Goal: Transaction & Acquisition: Download file/media

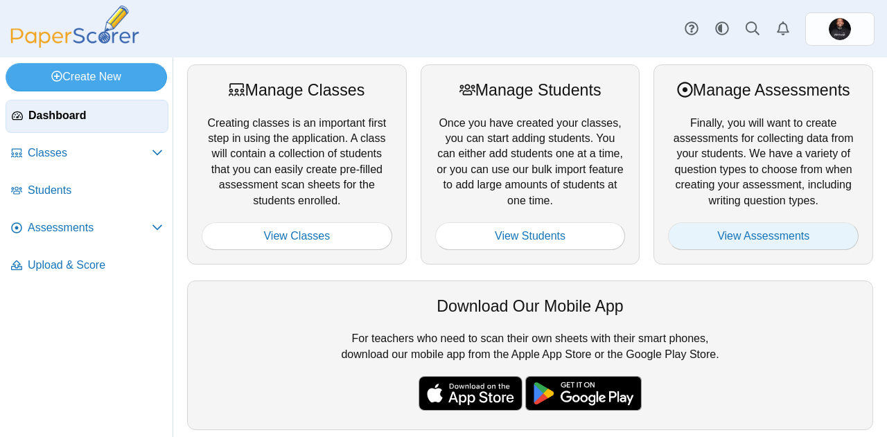
click at [722, 236] on link "View Assessments" at bounding box center [763, 236] width 190 height 28
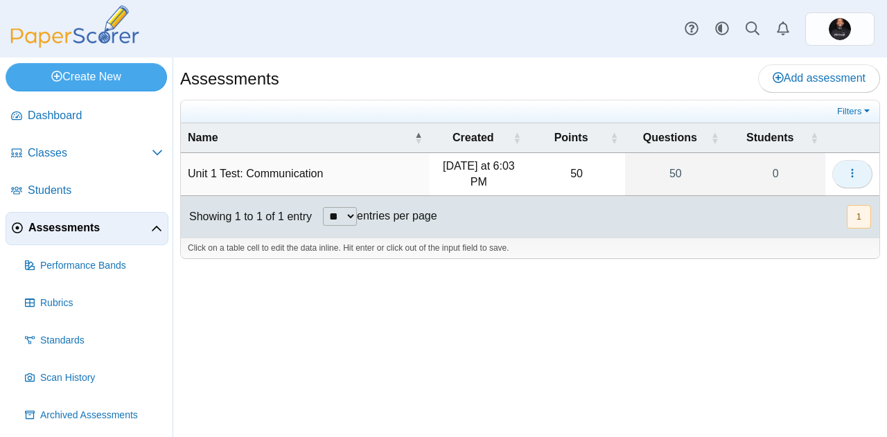
click at [837, 166] on button "button" at bounding box center [852, 174] width 40 height 28
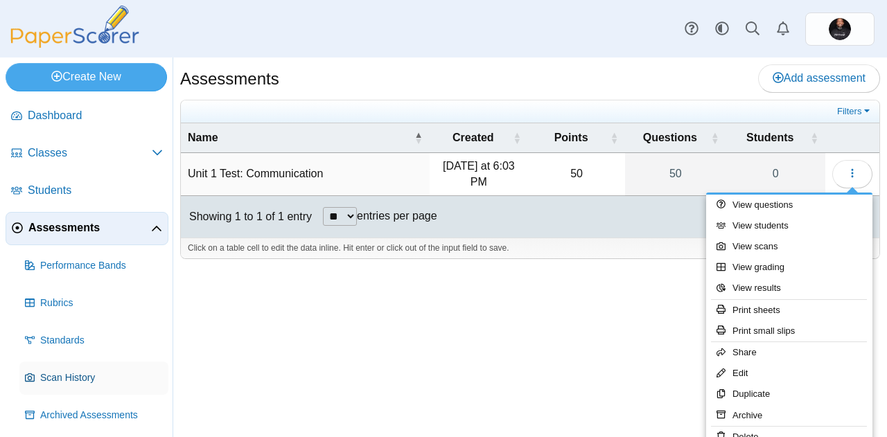
scroll to position [41, 0]
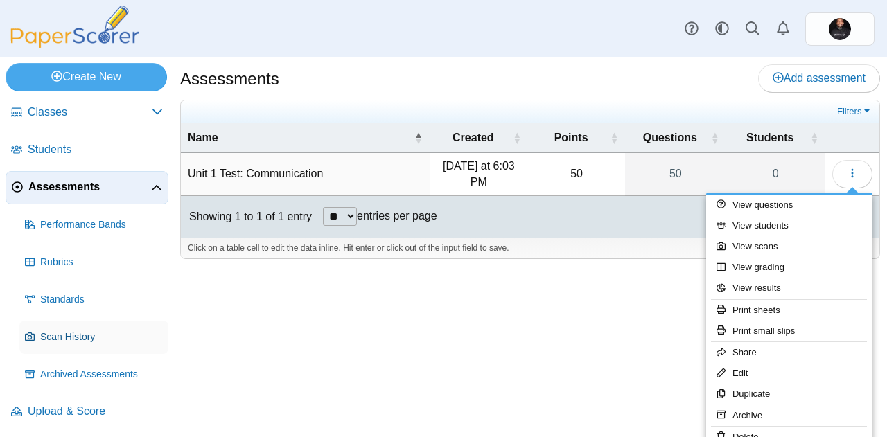
click at [87, 344] on link "Scan History" at bounding box center [93, 337] width 149 height 33
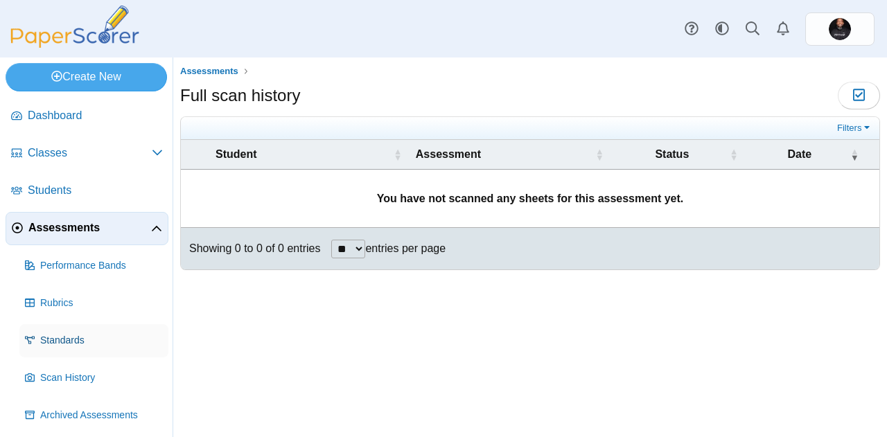
scroll to position [41, 0]
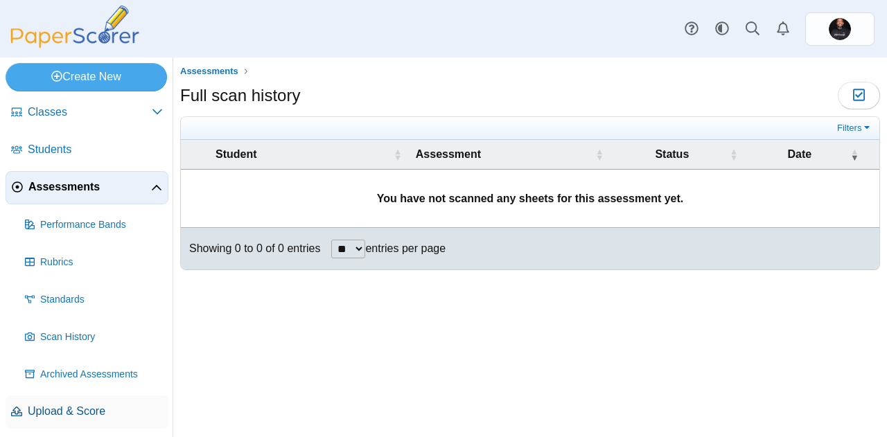
click at [77, 406] on span "Upload & Score" at bounding box center [95, 411] width 135 height 15
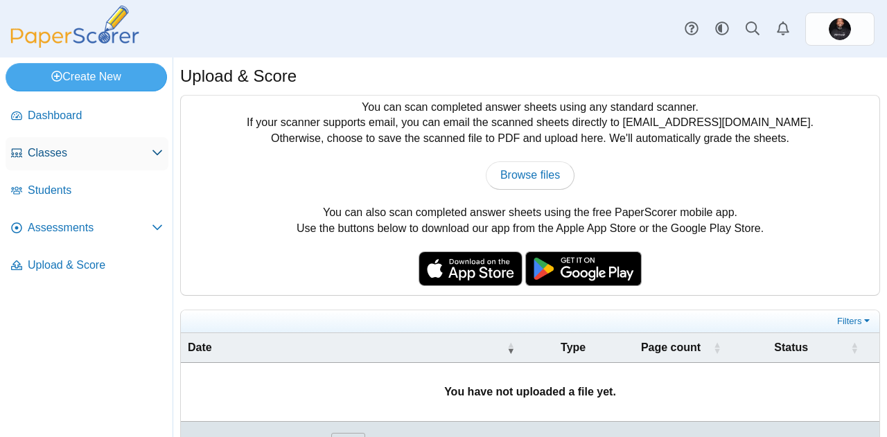
click at [69, 154] on span "Classes" at bounding box center [90, 152] width 124 height 15
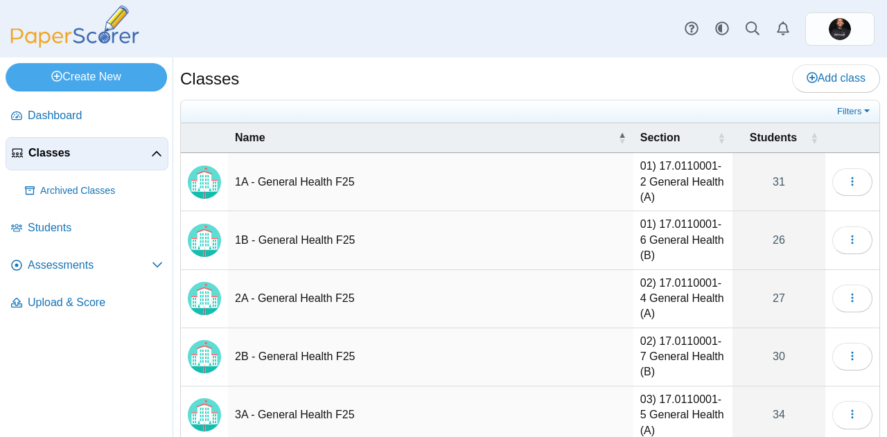
click at [348, 185] on td "1A - General Health F25" at bounding box center [430, 182] width 405 height 58
click at [846, 176] on span "button" at bounding box center [851, 182] width 11 height 12
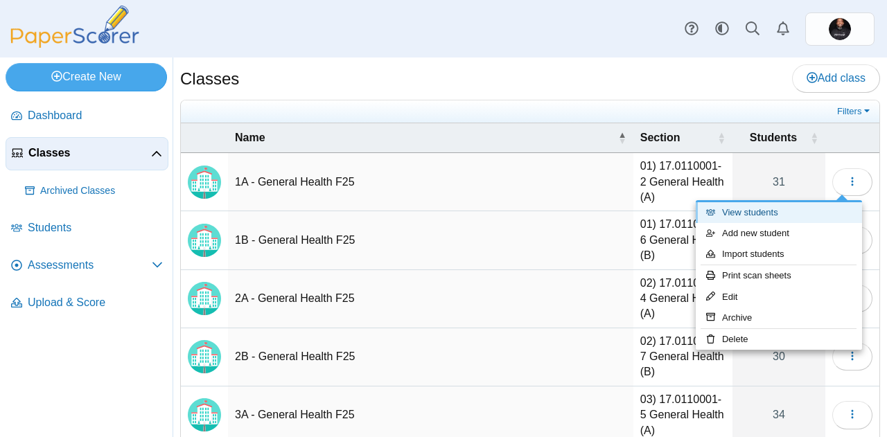
click at [779, 211] on link "View students" at bounding box center [778, 212] width 166 height 21
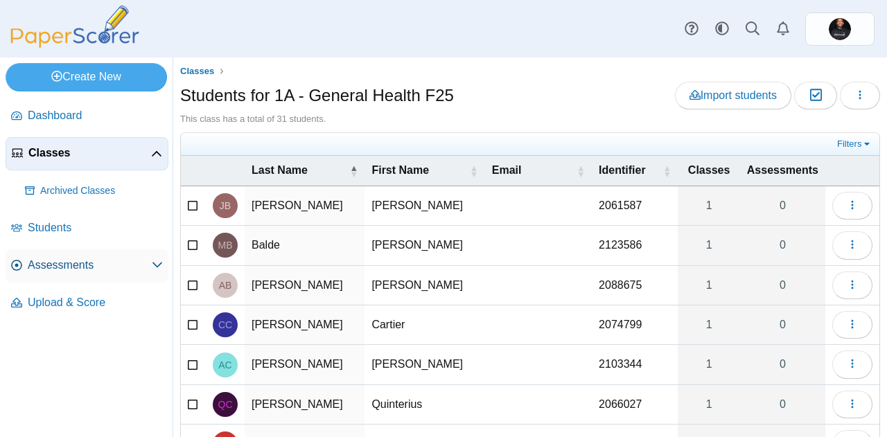
click at [114, 265] on span "Assessments" at bounding box center [90, 265] width 124 height 15
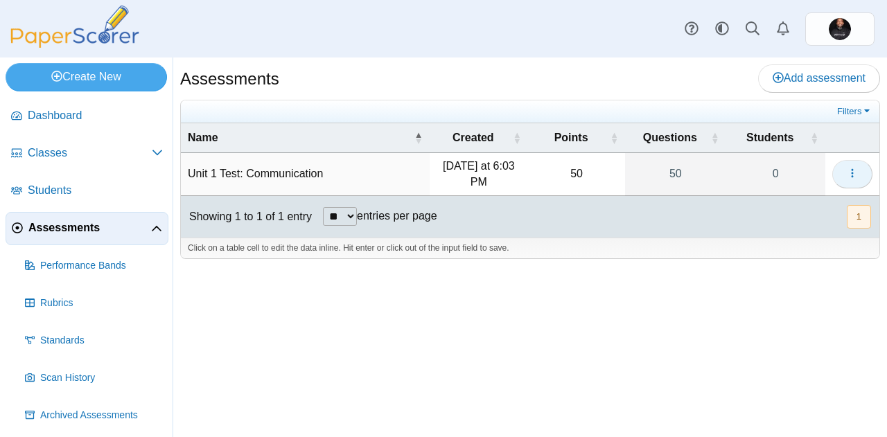
click at [857, 176] on icon "button" at bounding box center [851, 173] width 11 height 11
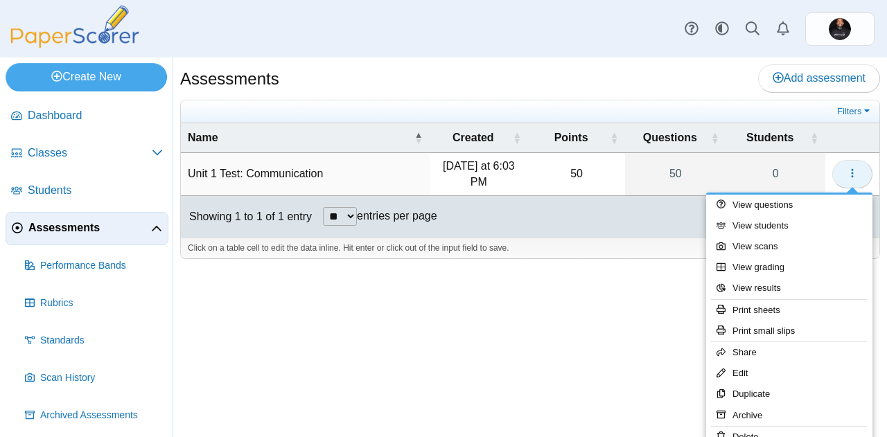
click at [857, 176] on icon "button" at bounding box center [851, 173] width 11 height 11
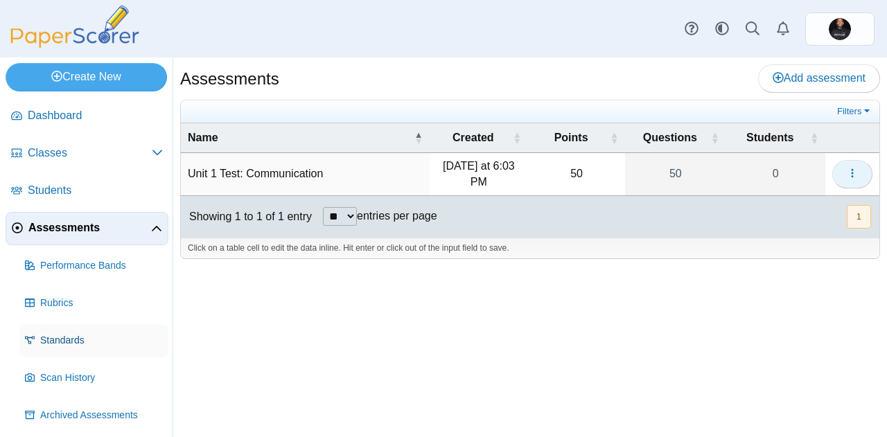
scroll to position [41, 0]
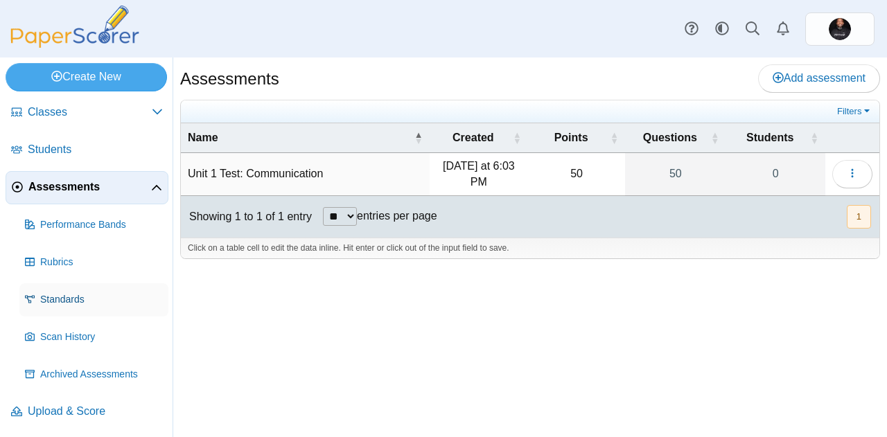
click at [82, 344] on link "Scan History" at bounding box center [93, 337] width 149 height 33
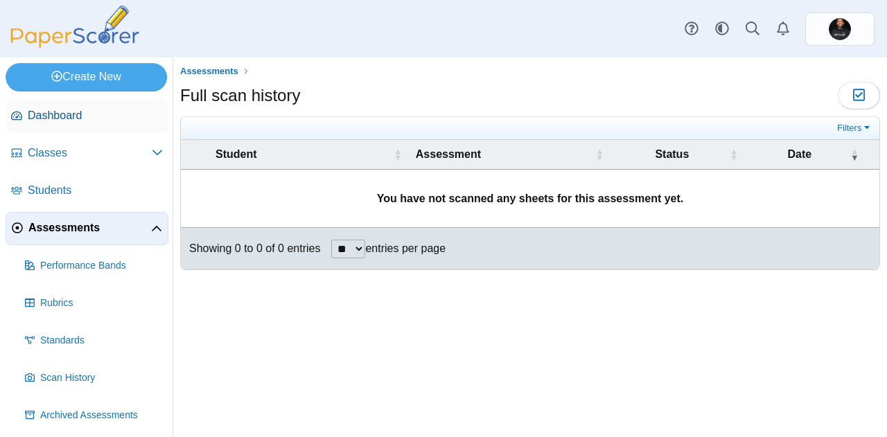
click at [78, 127] on link "Dashboard" at bounding box center [87, 116] width 163 height 33
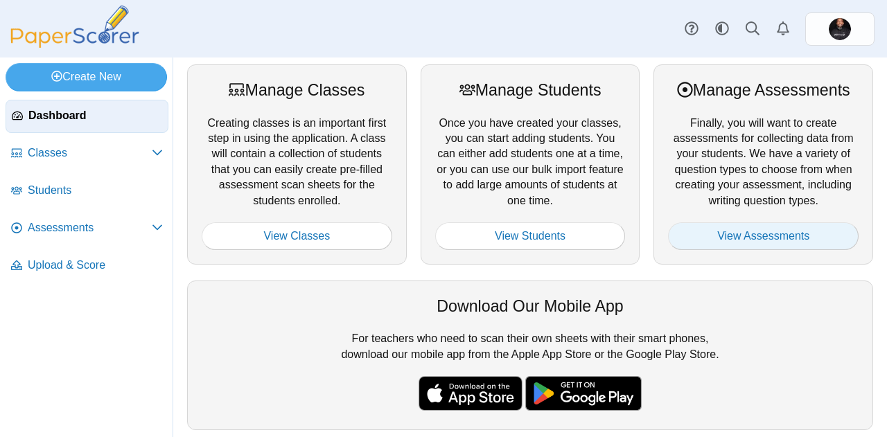
click at [772, 235] on link "View Assessments" at bounding box center [763, 236] width 190 height 28
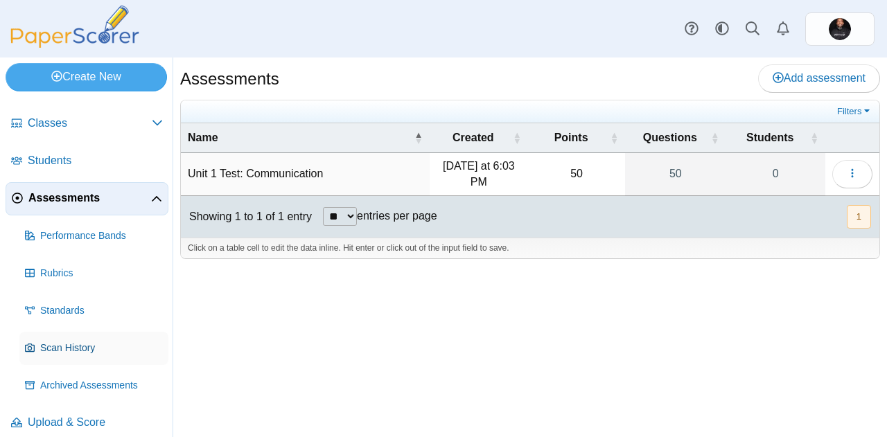
scroll to position [41, 0]
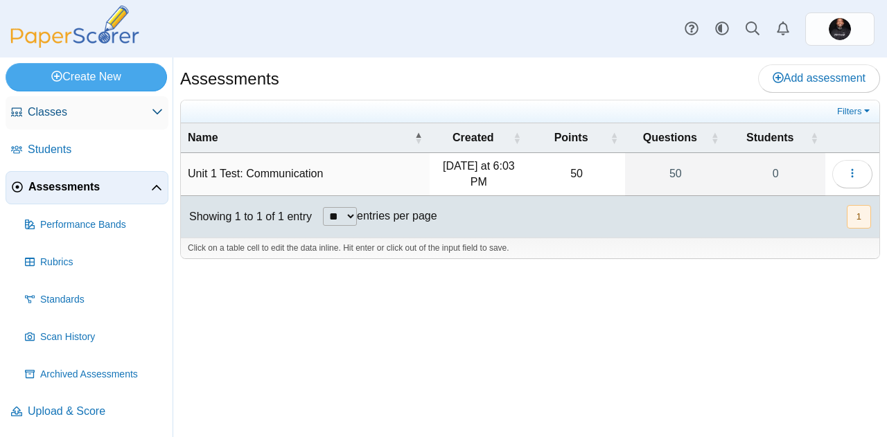
click at [59, 114] on span "Classes" at bounding box center [90, 112] width 124 height 15
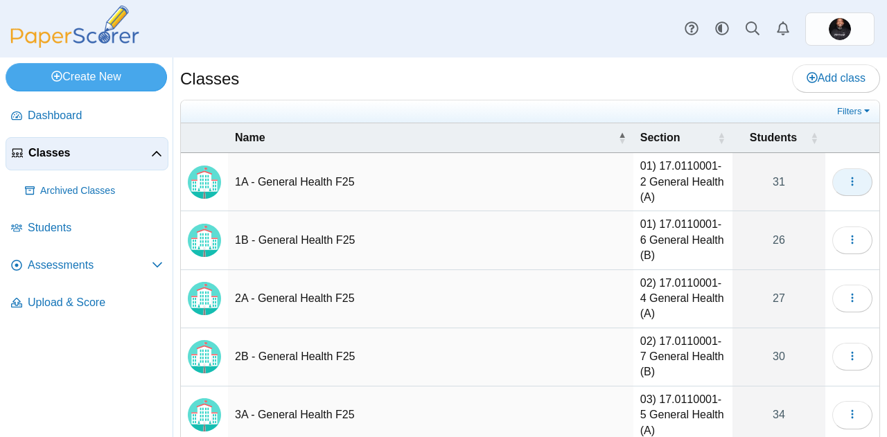
click at [851, 175] on button "button" at bounding box center [852, 182] width 40 height 28
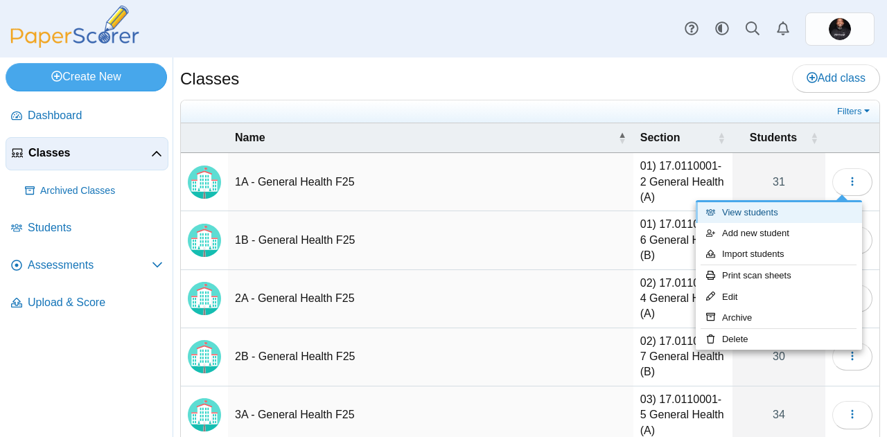
click at [752, 213] on link "View students" at bounding box center [778, 212] width 166 height 21
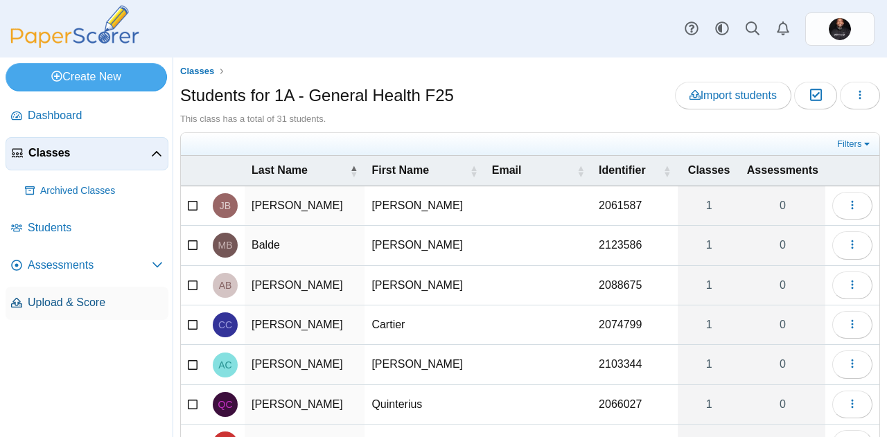
click at [95, 311] on link "Upload & Score" at bounding box center [87, 303] width 163 height 33
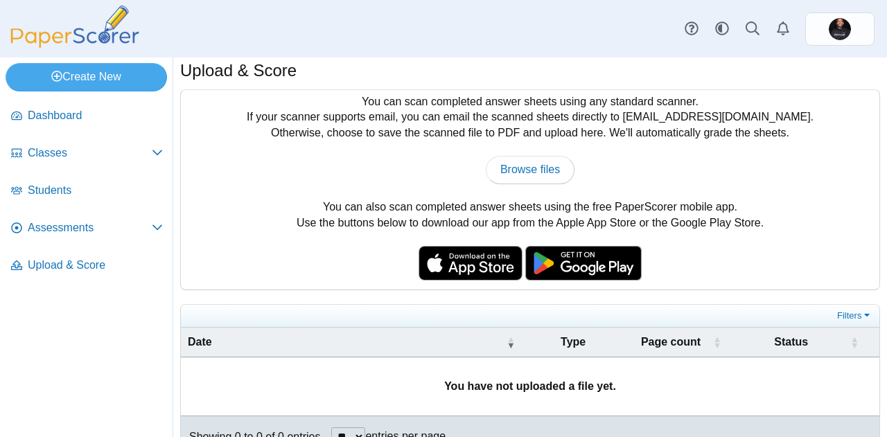
scroll to position [38, 0]
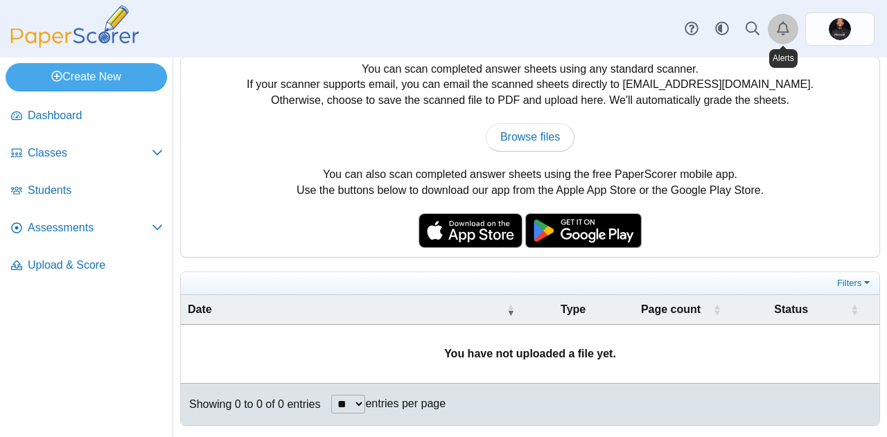
click at [794, 30] on link "Alerts" at bounding box center [782, 29] width 30 height 30
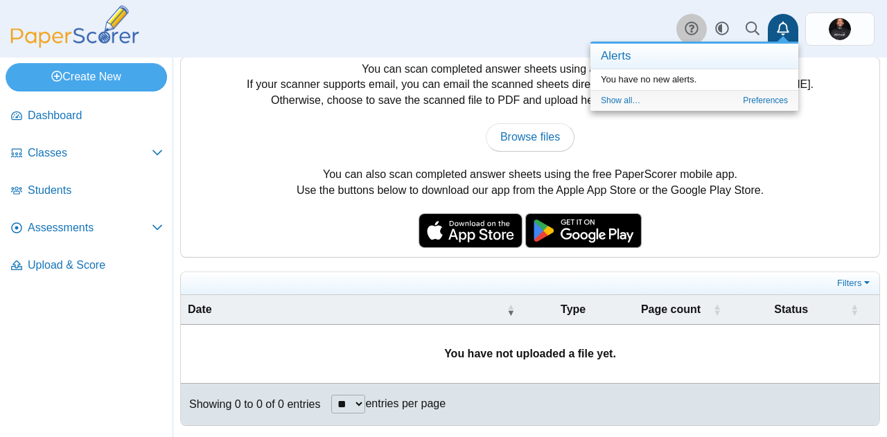
click at [689, 24] on icon at bounding box center [691, 28] width 14 height 14
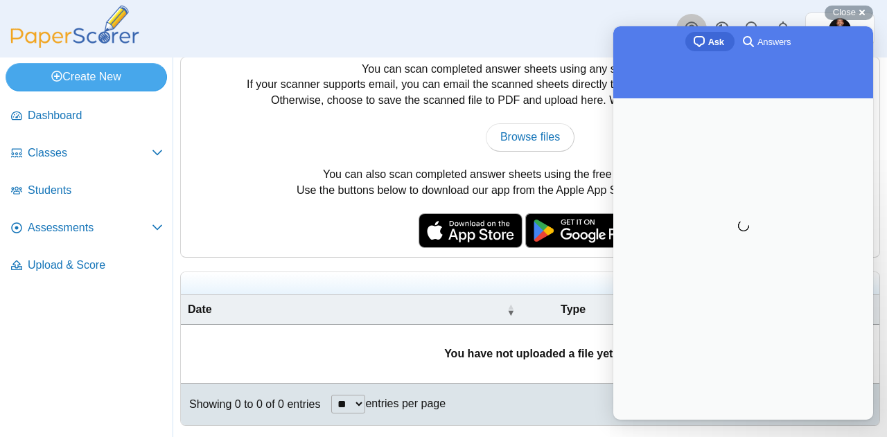
scroll to position [0, 0]
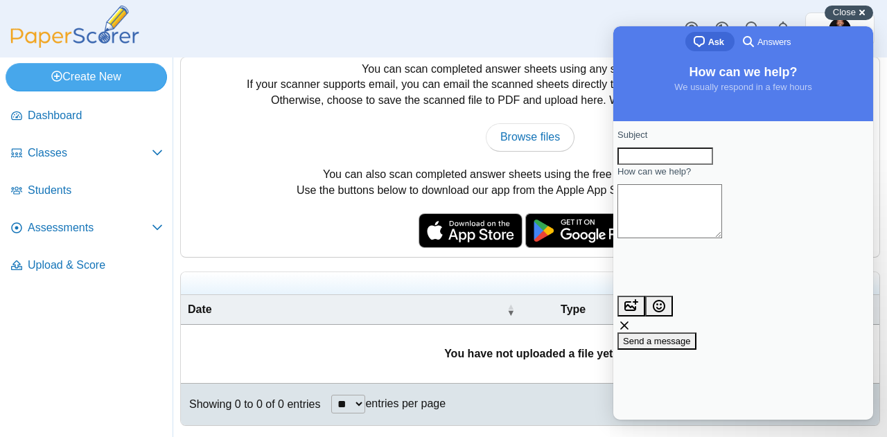
click at [836, 15] on span "Close" at bounding box center [844, 12] width 23 height 10
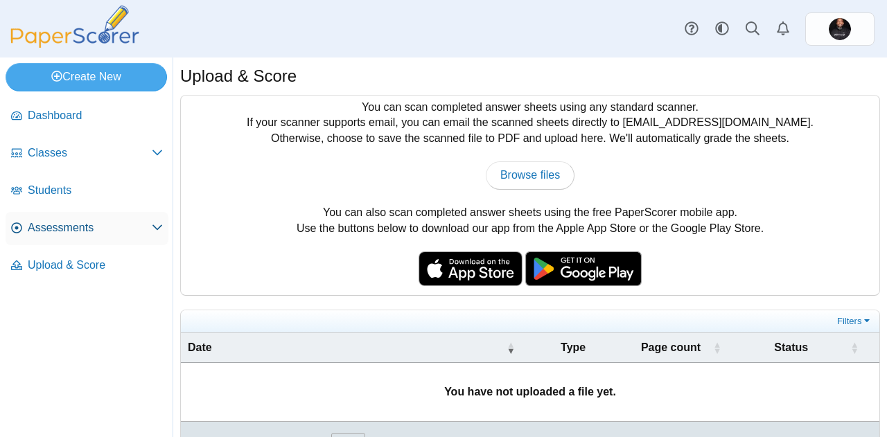
click at [75, 230] on span "Assessments" at bounding box center [90, 227] width 124 height 15
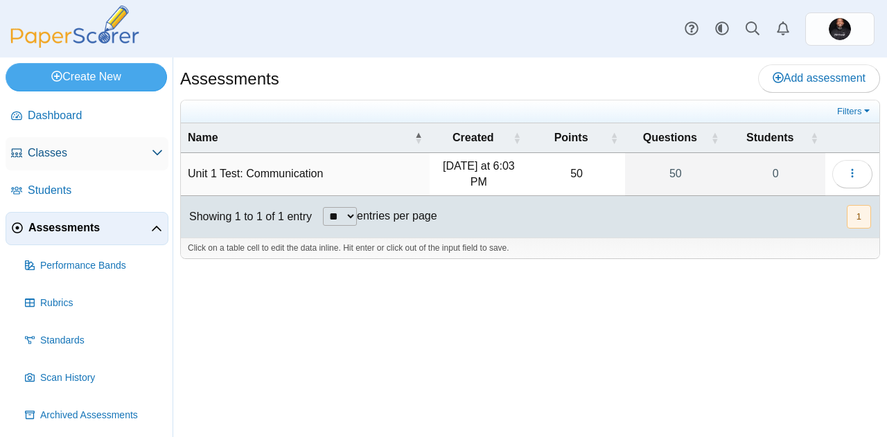
click at [51, 160] on span "Classes" at bounding box center [90, 152] width 124 height 15
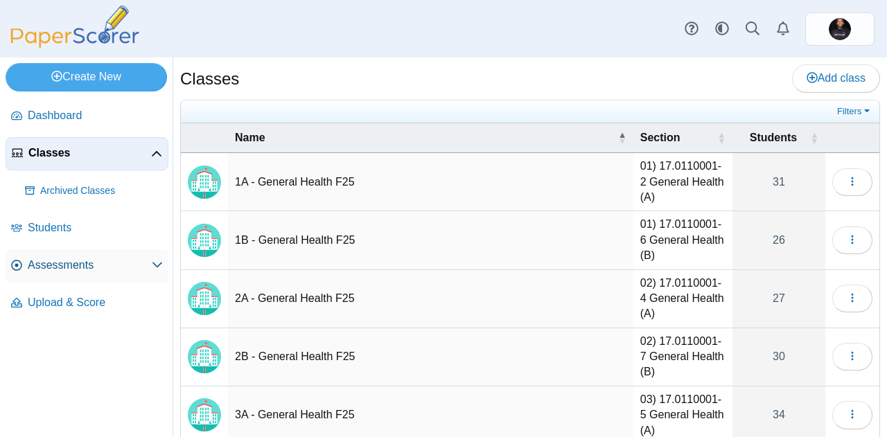
click at [66, 276] on link "Assessments" at bounding box center [87, 265] width 163 height 33
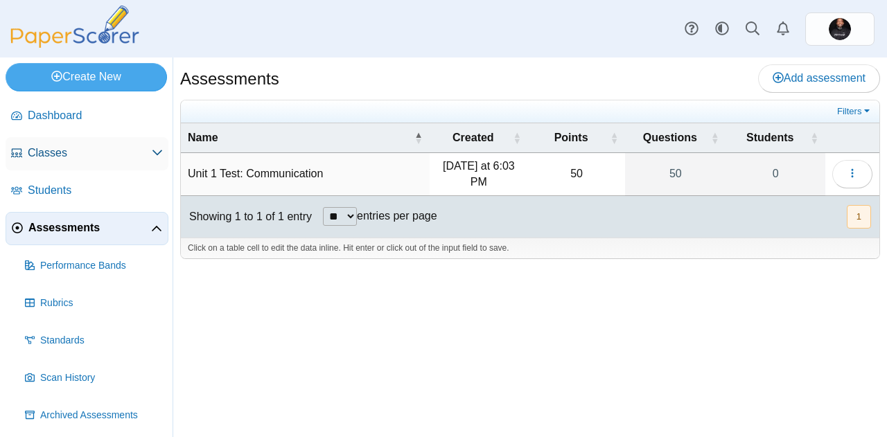
scroll to position [41, 0]
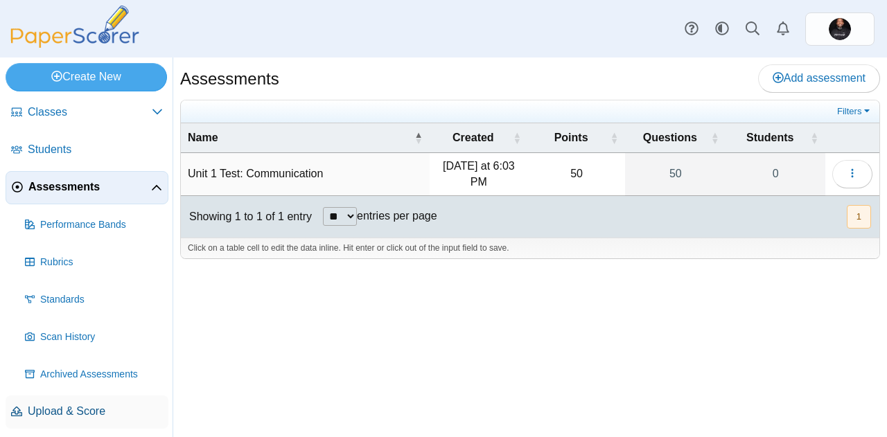
click at [80, 415] on span "Upload & Score" at bounding box center [95, 411] width 135 height 15
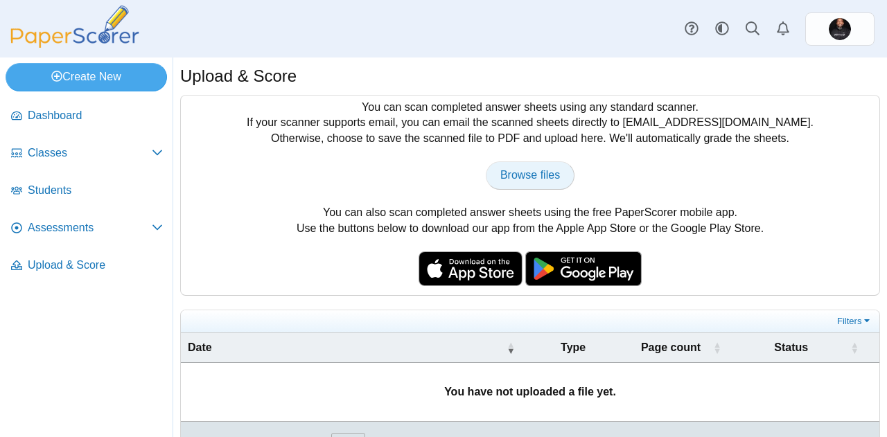
click at [535, 181] on span "Browse files" at bounding box center [530, 175] width 60 height 12
type input "**********"
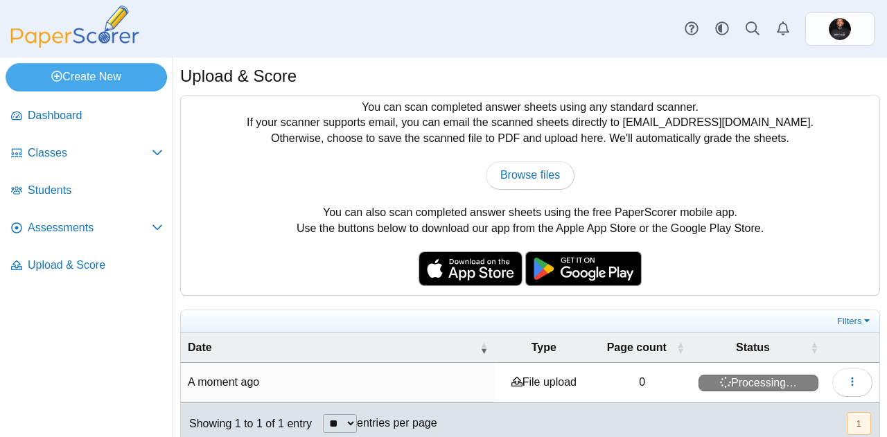
scroll to position [19, 0]
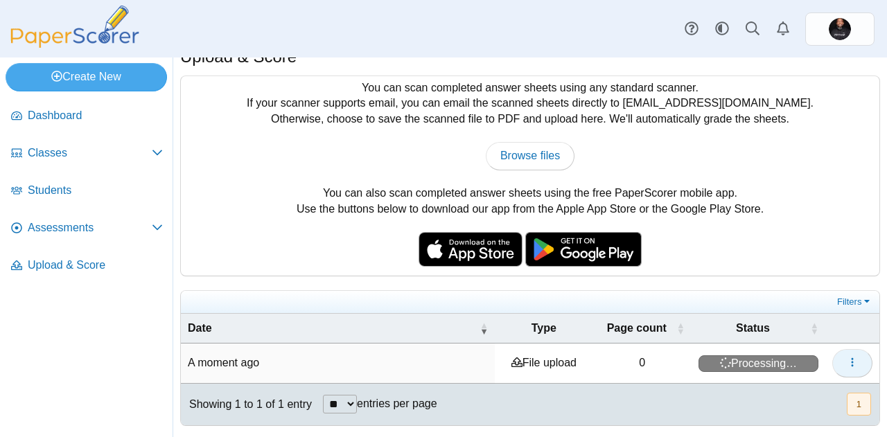
click at [851, 361] on button "button" at bounding box center [852, 363] width 40 height 28
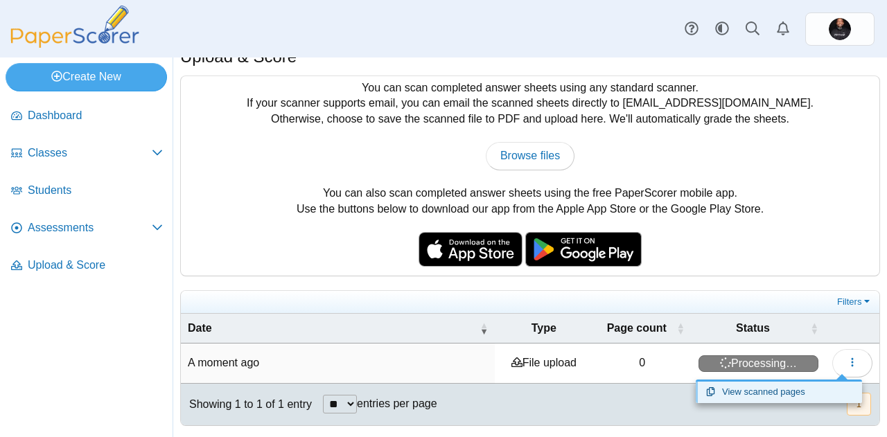
click at [772, 394] on link "View scanned pages" at bounding box center [778, 392] width 166 height 21
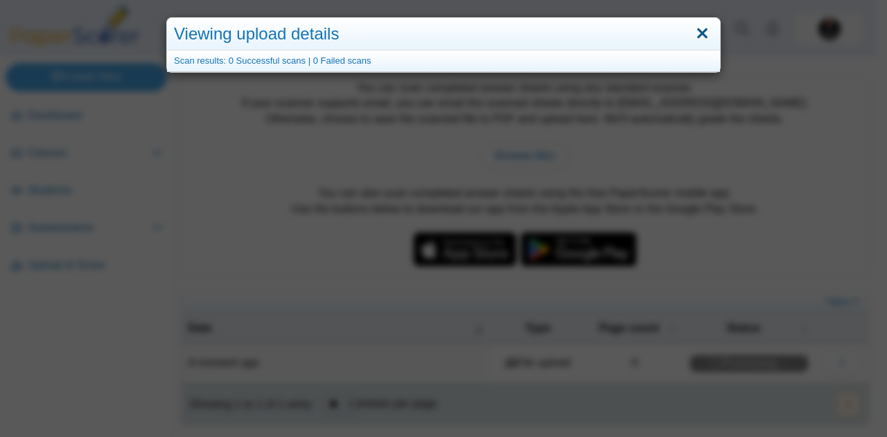
click at [700, 35] on link "Close" at bounding box center [701, 34] width 21 height 24
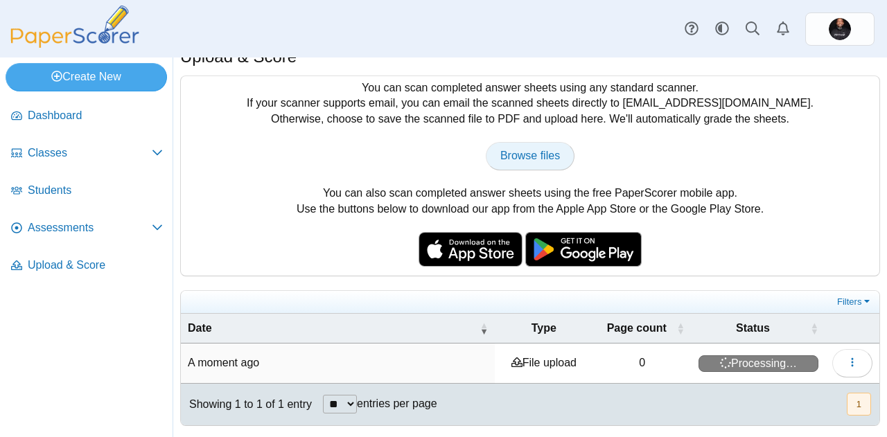
click at [518, 150] on span "Browse files" at bounding box center [530, 156] width 60 height 12
type input "**********"
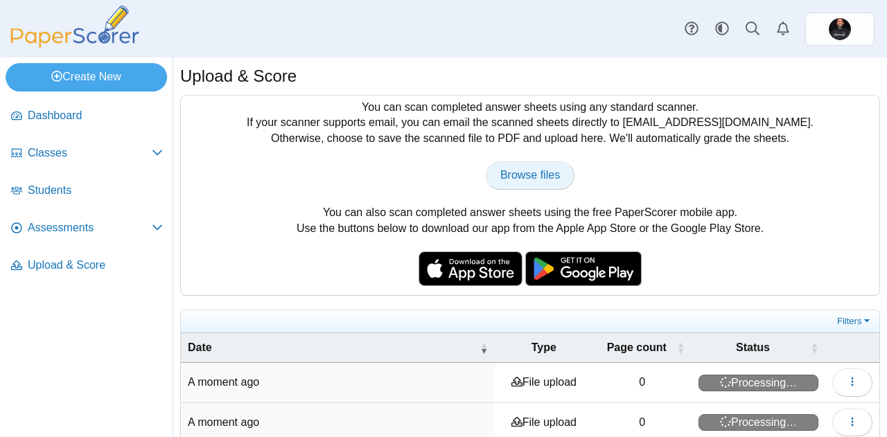
click at [514, 180] on span "Browse files" at bounding box center [530, 175] width 60 height 12
type input "**********"
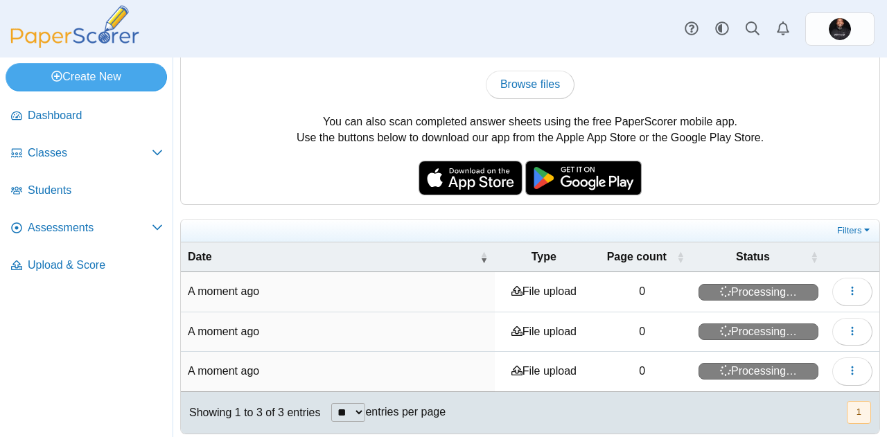
scroll to position [93, 0]
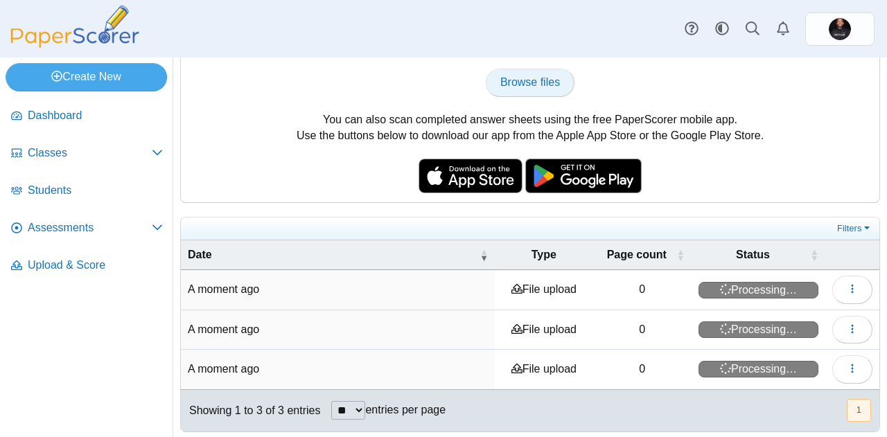
click at [513, 85] on span "Browse files" at bounding box center [530, 82] width 60 height 12
type input "**********"
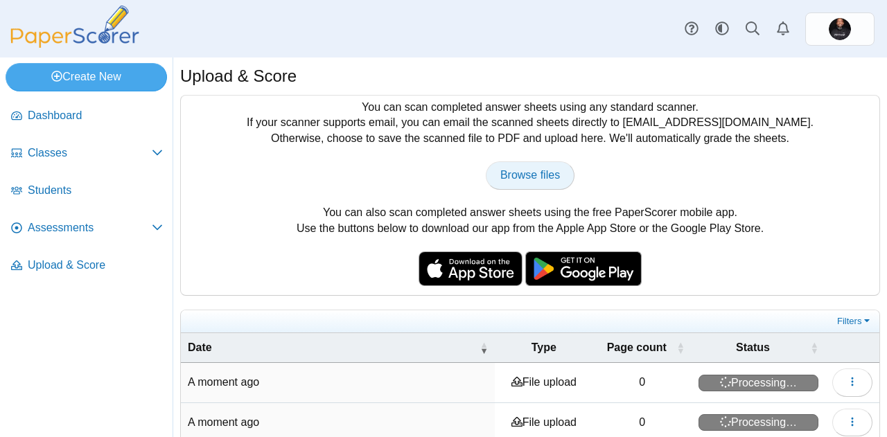
click at [505, 177] on span "Browse files" at bounding box center [530, 175] width 60 height 12
type input "**********"
click at [518, 177] on span "Browse files" at bounding box center [530, 175] width 60 height 12
type input "**********"
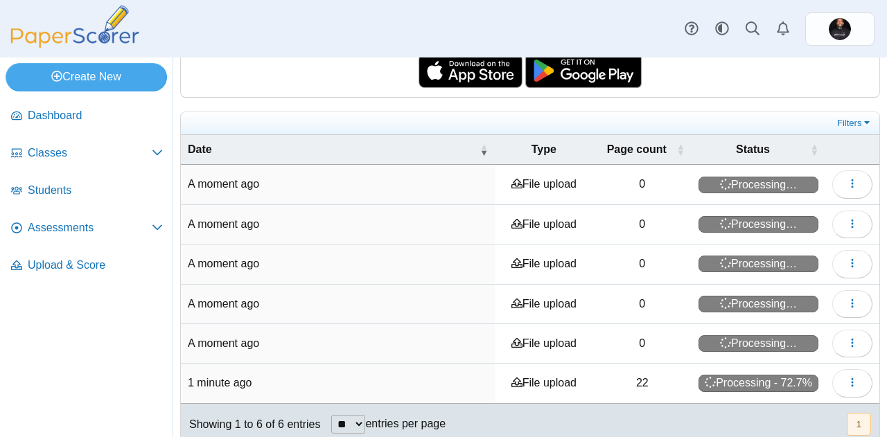
scroll to position [218, 0]
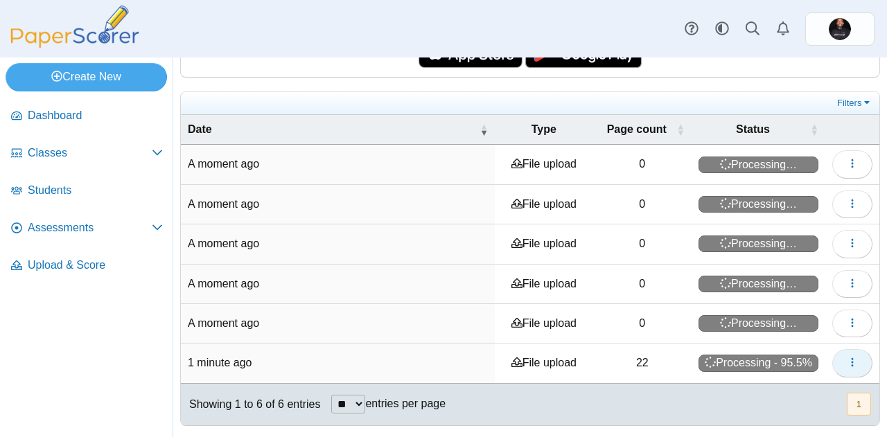
click at [835, 357] on button "button" at bounding box center [852, 363] width 40 height 28
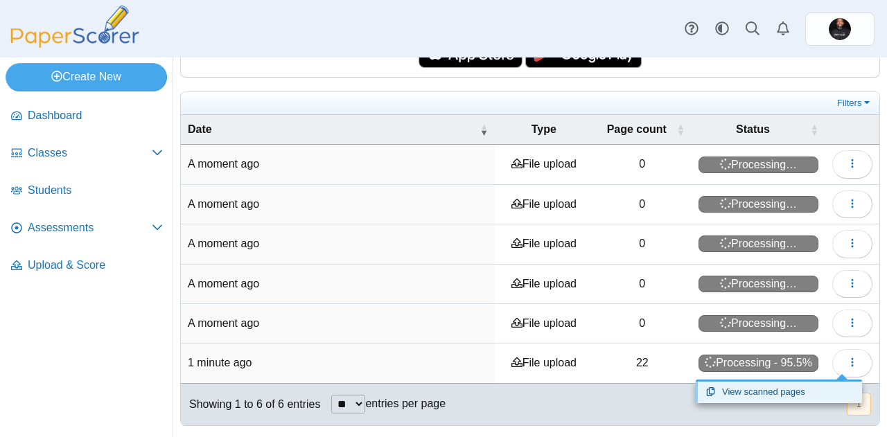
click at [792, 391] on link "View scanned pages" at bounding box center [778, 392] width 166 height 21
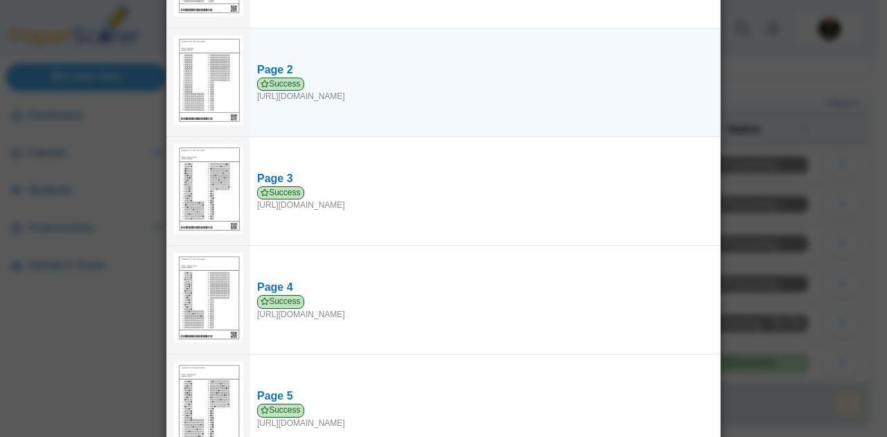
scroll to position [0, 0]
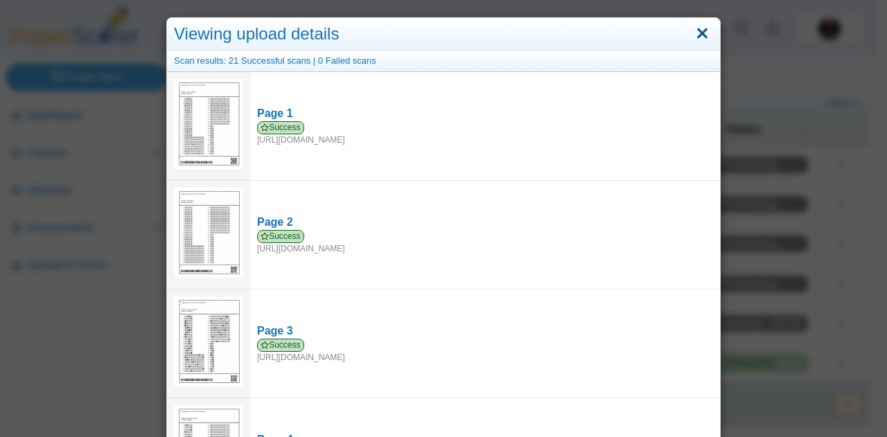
click at [695, 30] on link "Close" at bounding box center [701, 34] width 21 height 24
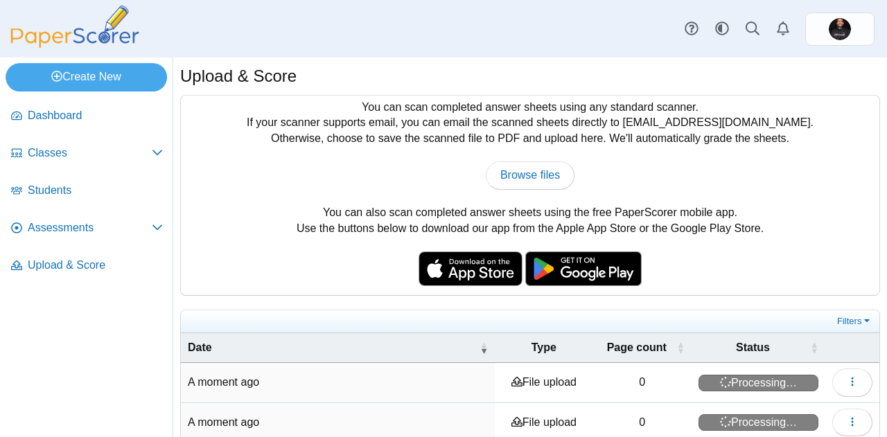
scroll to position [218, 0]
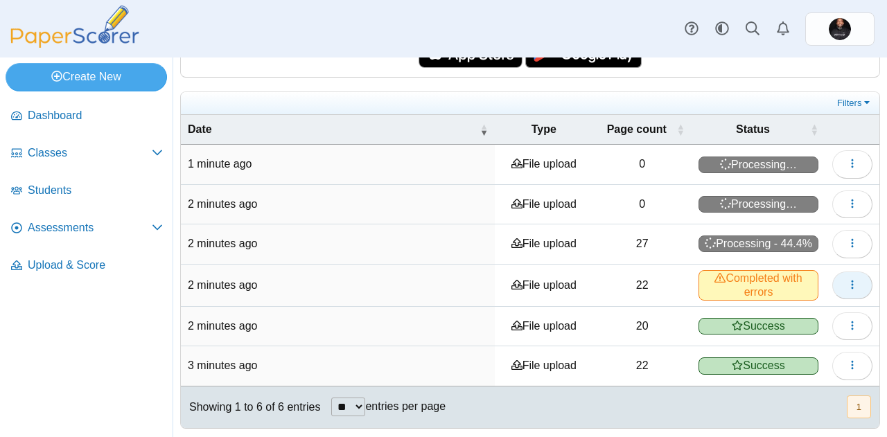
click at [846, 279] on span "button" at bounding box center [851, 285] width 11 height 12
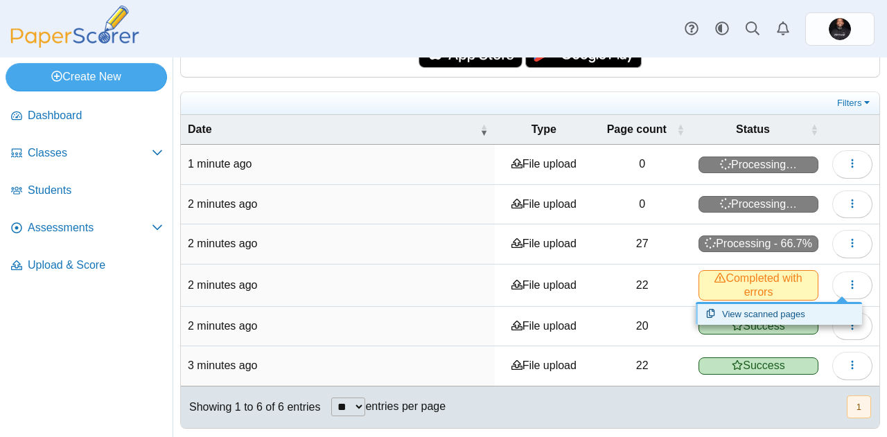
click at [780, 314] on link "View scanned pages" at bounding box center [778, 314] width 166 height 21
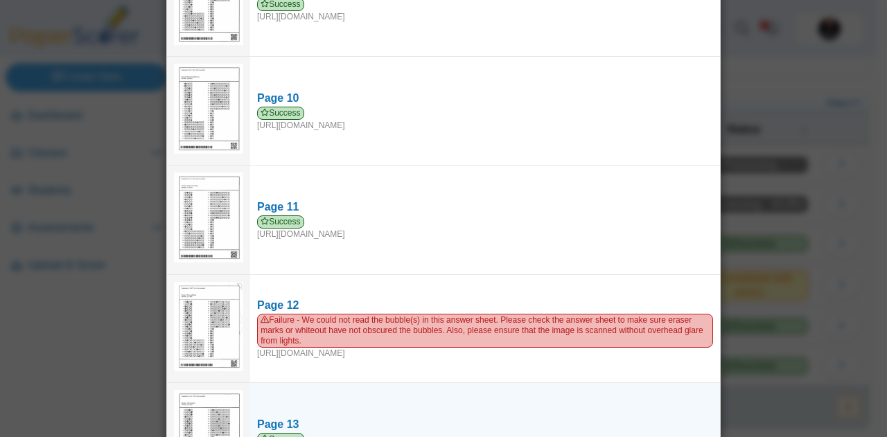
scroll to position [970, 0]
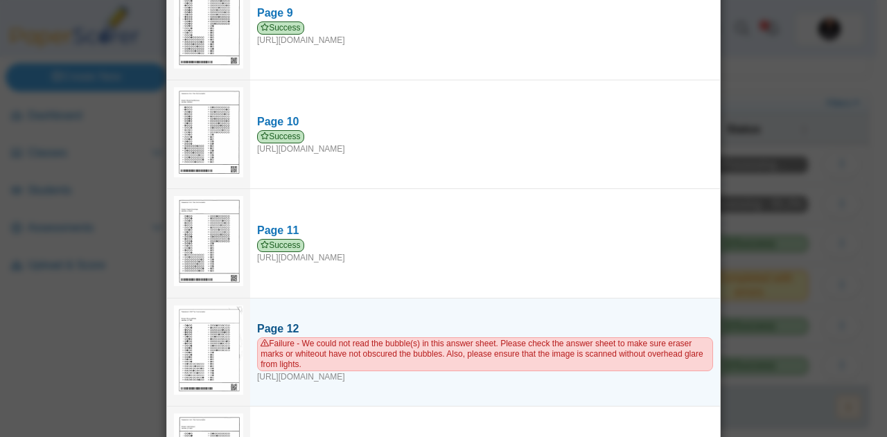
click at [285, 321] on div "Page 12" at bounding box center [485, 328] width 456 height 15
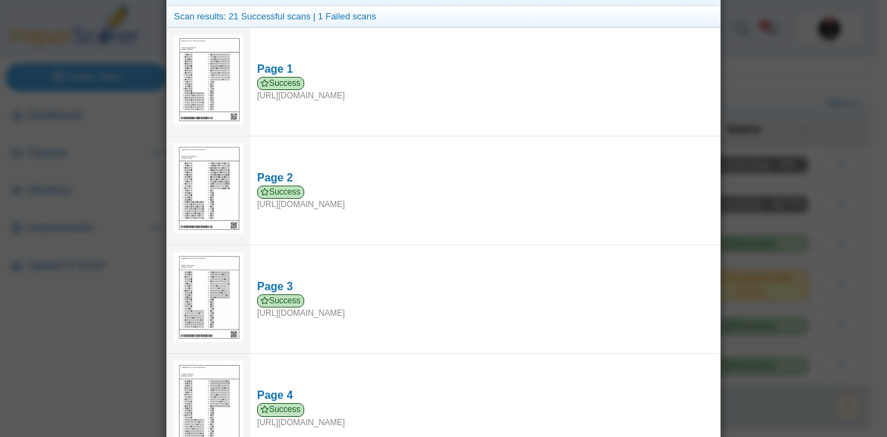
scroll to position [0, 0]
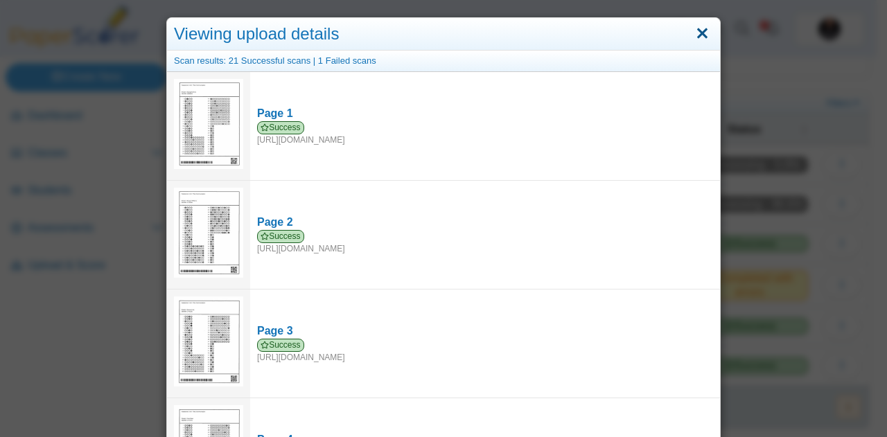
click at [696, 34] on link "Close" at bounding box center [701, 34] width 21 height 24
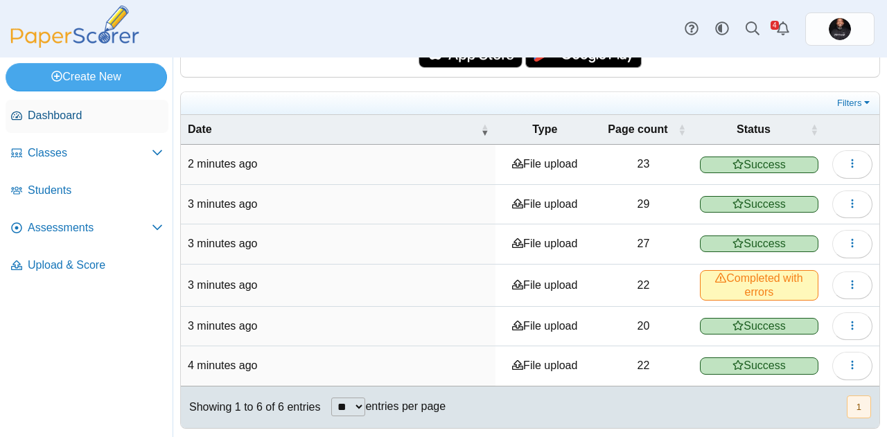
click at [55, 109] on span "Dashboard" at bounding box center [95, 115] width 135 height 15
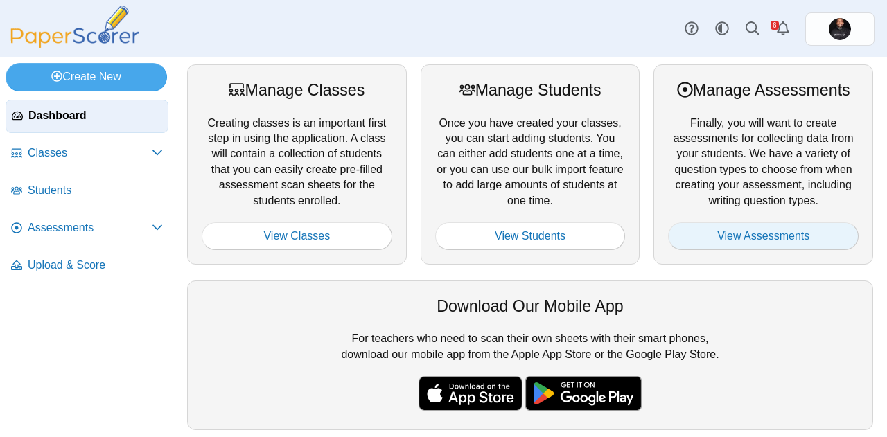
click at [723, 237] on link "View Assessments" at bounding box center [763, 236] width 190 height 28
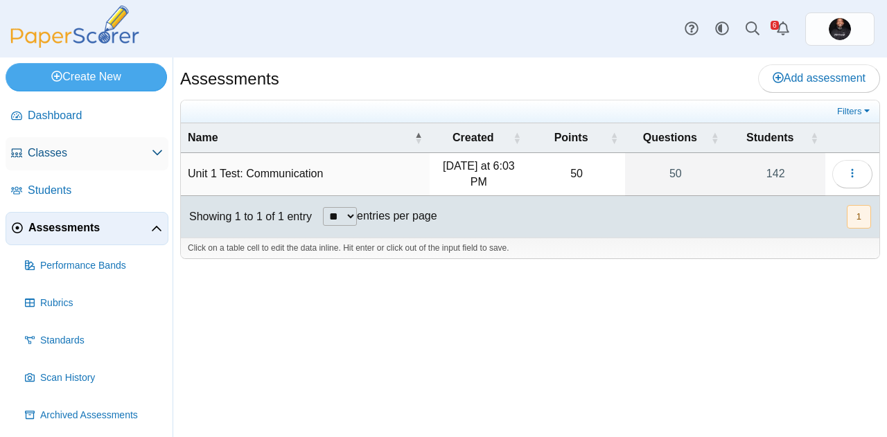
click at [51, 150] on span "Classes" at bounding box center [90, 152] width 124 height 15
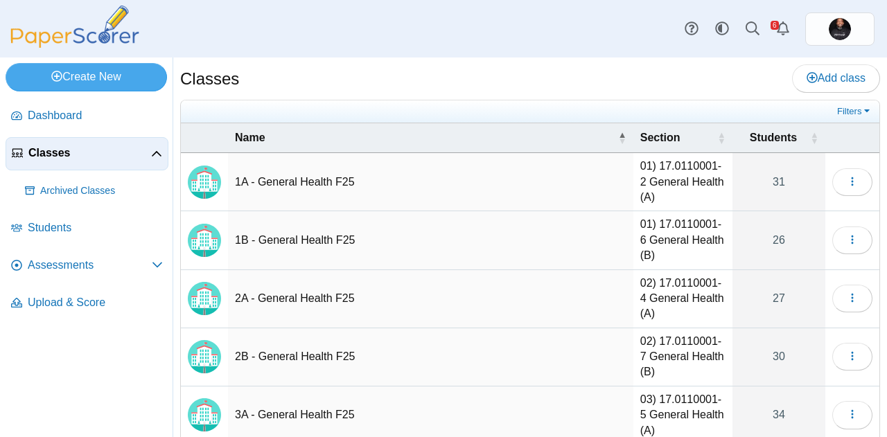
click at [210, 185] on img "Locally created class" at bounding box center [204, 182] width 33 height 33
click at [261, 181] on td "1A - General Health F25" at bounding box center [430, 182] width 405 height 58
click at [846, 184] on icon "button" at bounding box center [851, 181] width 11 height 11
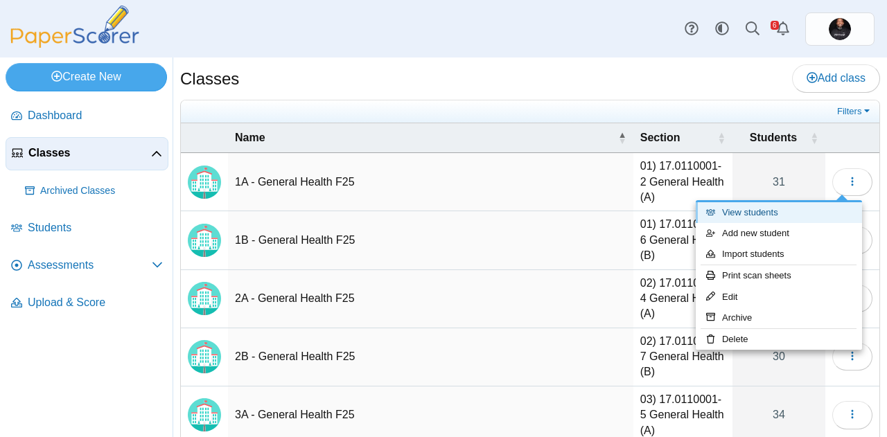
click at [756, 215] on link "View students" at bounding box center [778, 212] width 166 height 21
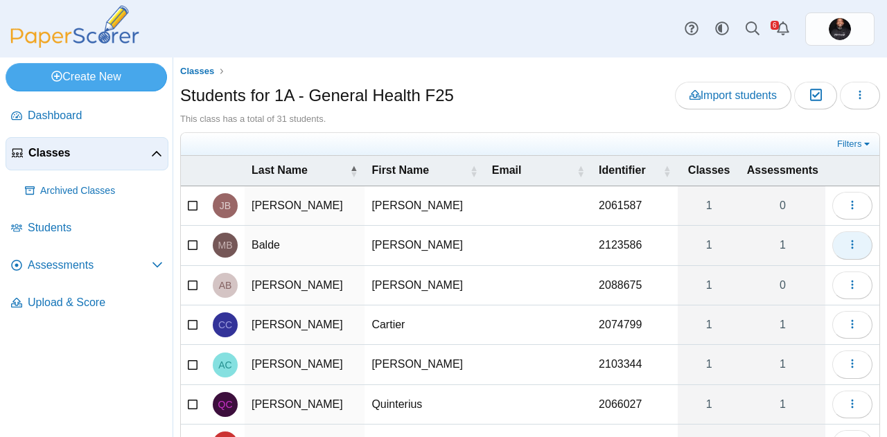
click at [847, 249] on button "button" at bounding box center [852, 245] width 40 height 28
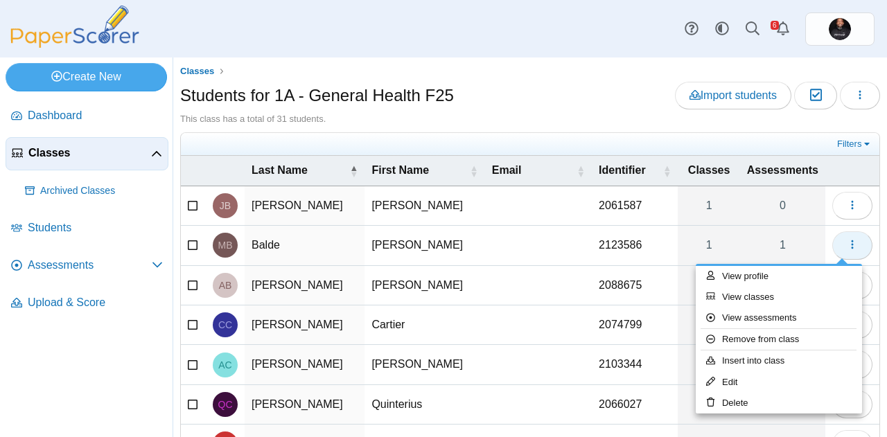
click at [847, 249] on button "button" at bounding box center [852, 245] width 40 height 28
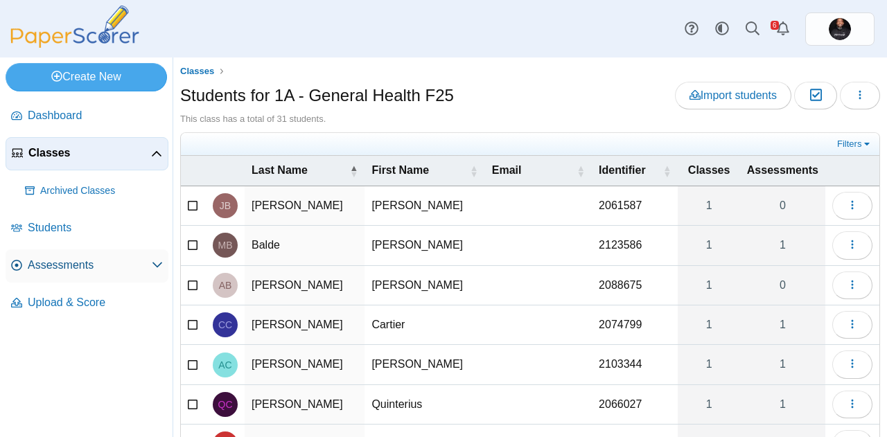
click at [111, 275] on link "Assessments" at bounding box center [87, 265] width 163 height 33
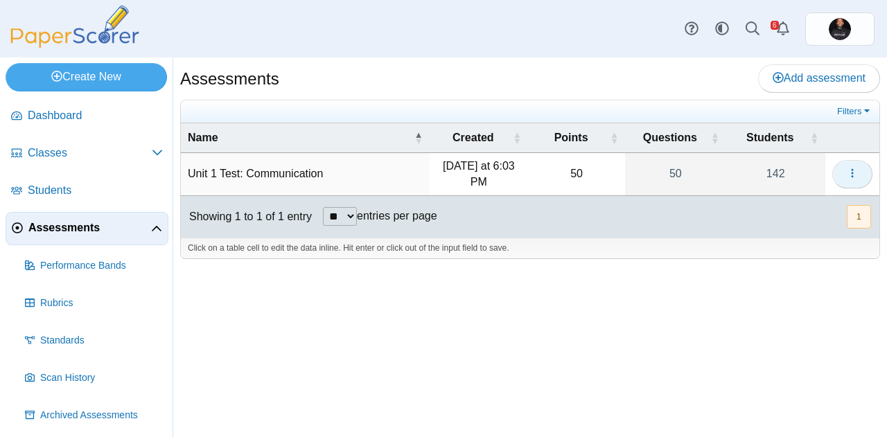
click at [852, 172] on icon "button" at bounding box center [851, 173] width 11 height 11
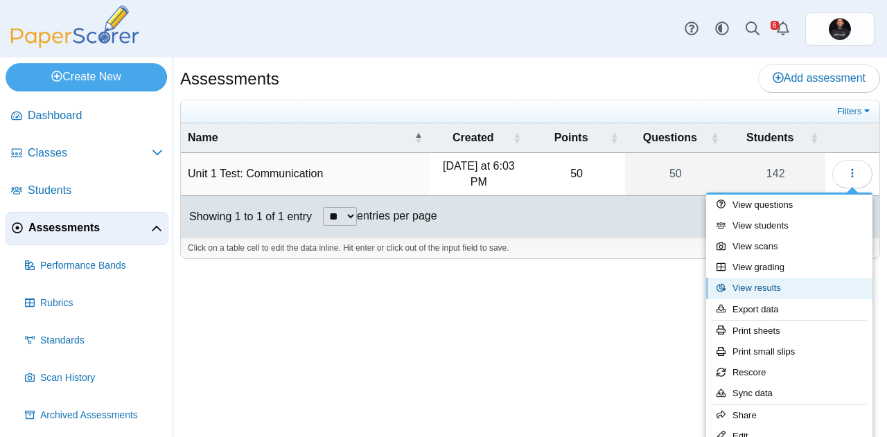
click at [768, 288] on link "View results" at bounding box center [789, 288] width 166 height 21
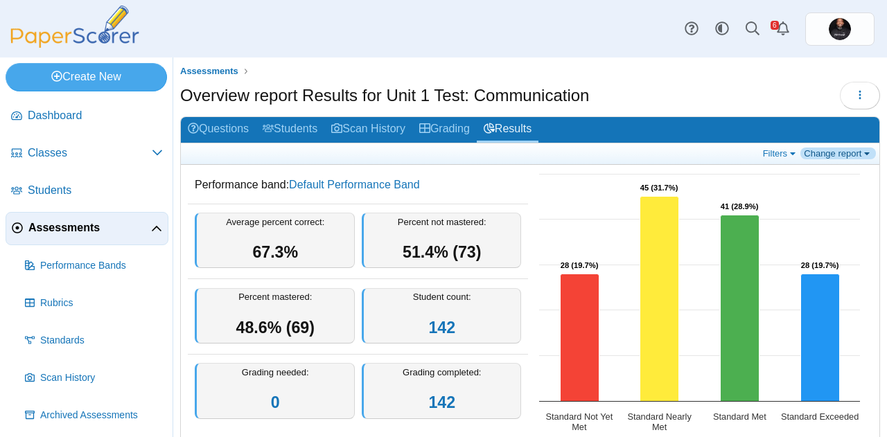
click at [821, 150] on link "Change report" at bounding box center [837, 154] width 75 height 12
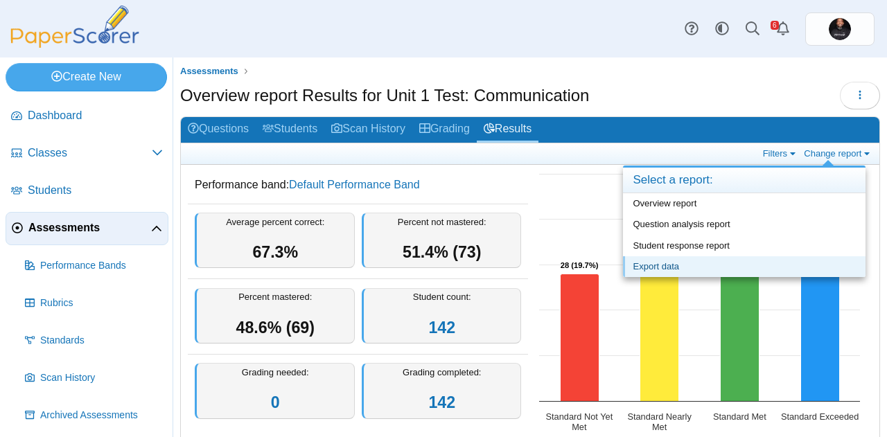
click at [643, 263] on link "Export data" at bounding box center [744, 266] width 242 height 21
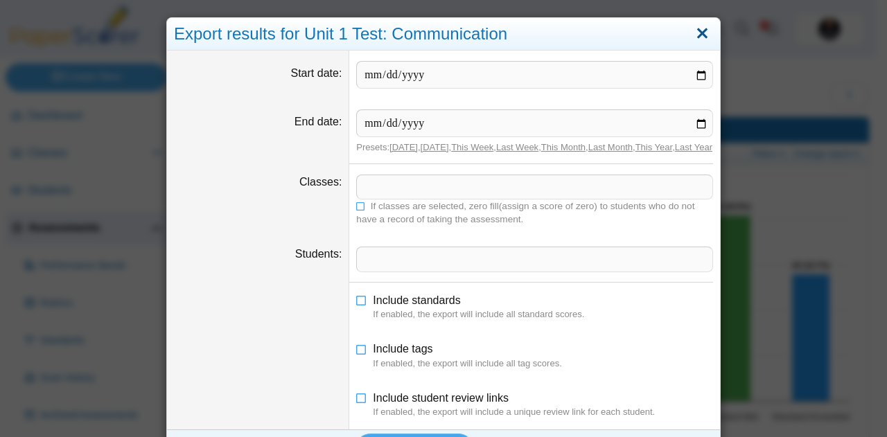
click at [693, 35] on link "Close" at bounding box center [701, 34] width 21 height 24
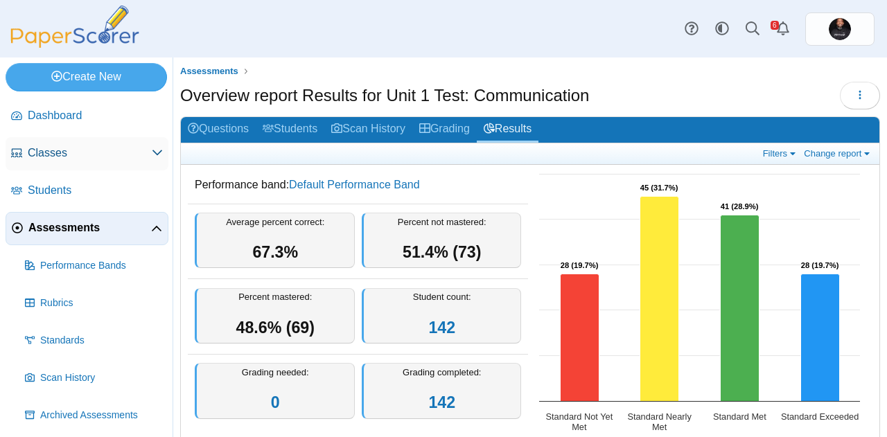
click at [135, 154] on span "Classes" at bounding box center [90, 152] width 124 height 15
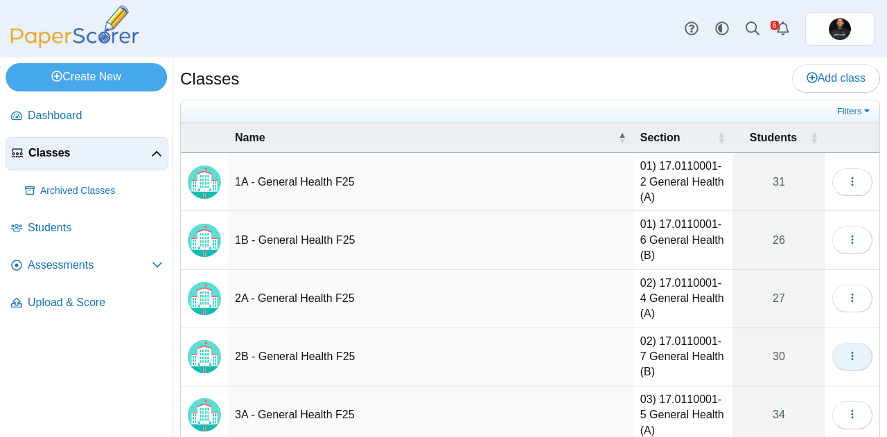
click at [851, 359] on use "button" at bounding box center [852, 356] width 2 height 9
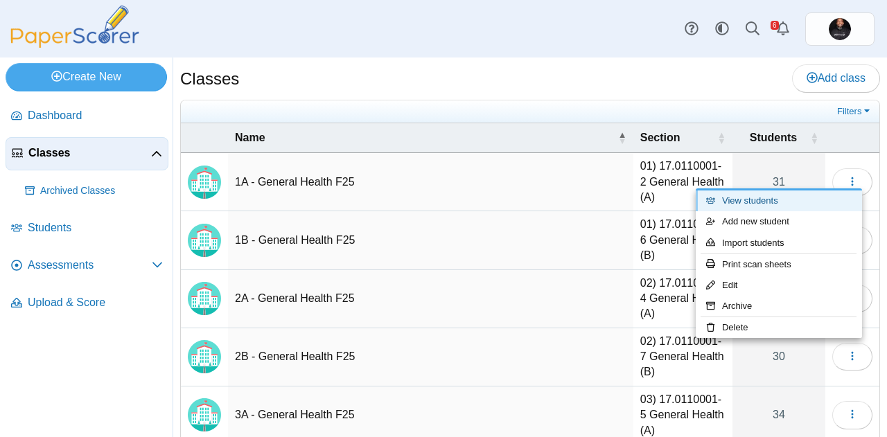
click at [741, 204] on link "View students" at bounding box center [778, 200] width 166 height 21
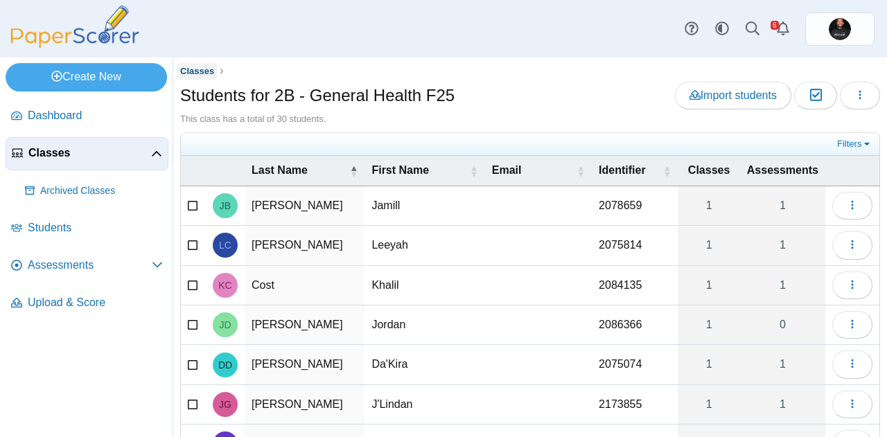
click at [200, 70] on span "Classes" at bounding box center [197, 71] width 34 height 10
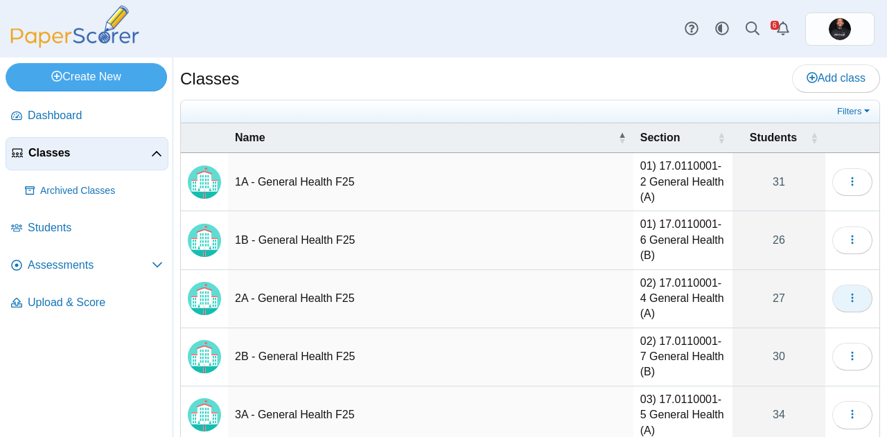
click at [851, 294] on use "button" at bounding box center [852, 298] width 2 height 9
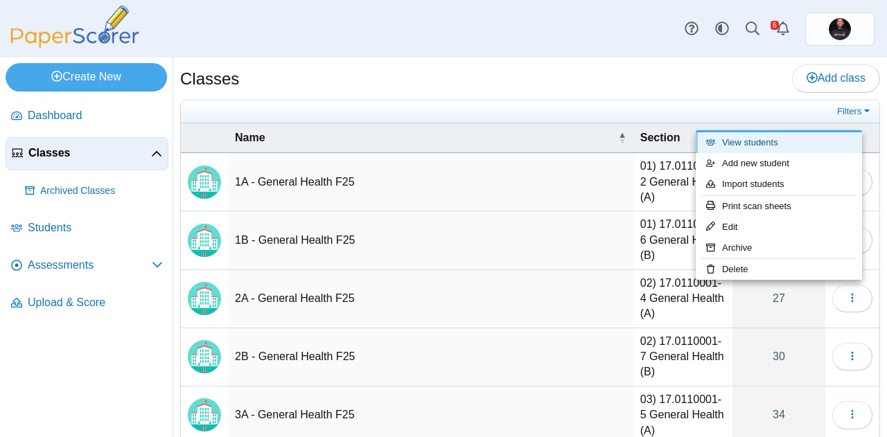
click at [737, 145] on link "View students" at bounding box center [778, 142] width 166 height 21
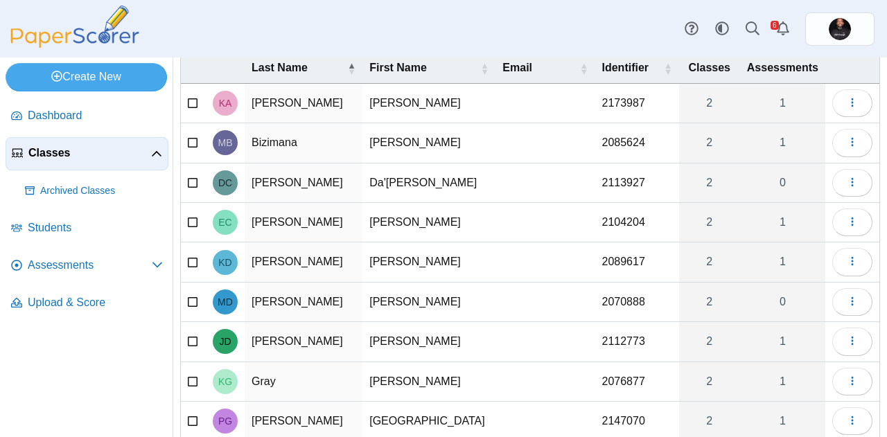
scroll to position [105, 0]
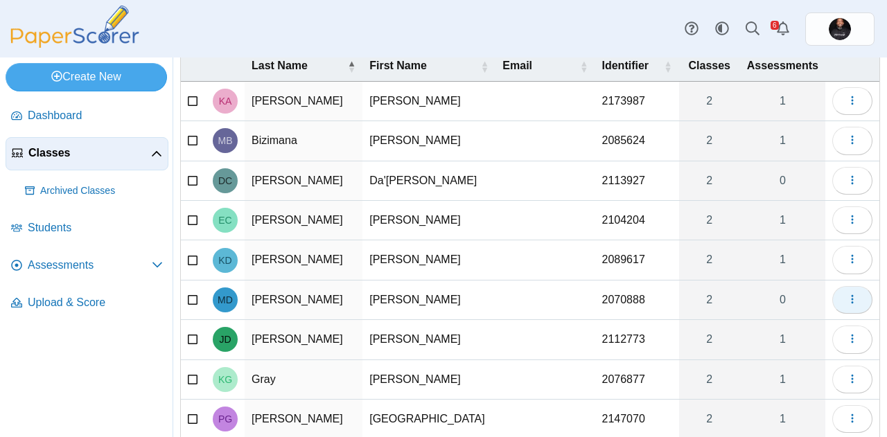
click at [851, 299] on use "button" at bounding box center [852, 299] width 2 height 9
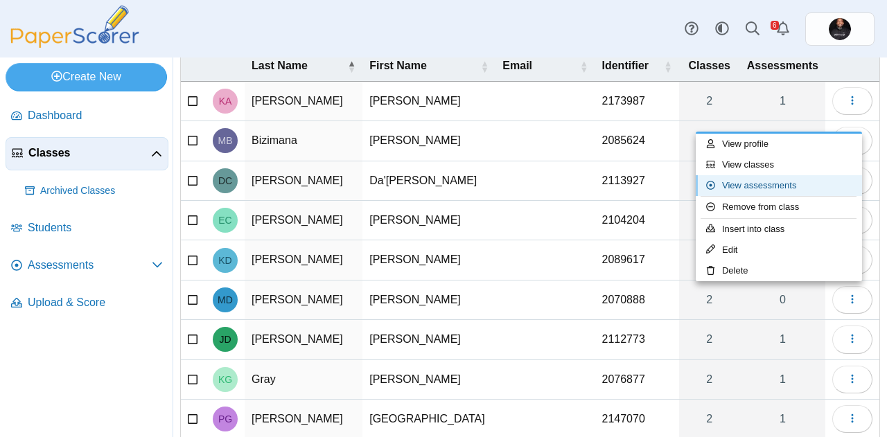
click at [751, 188] on link "View assessments" at bounding box center [778, 185] width 166 height 21
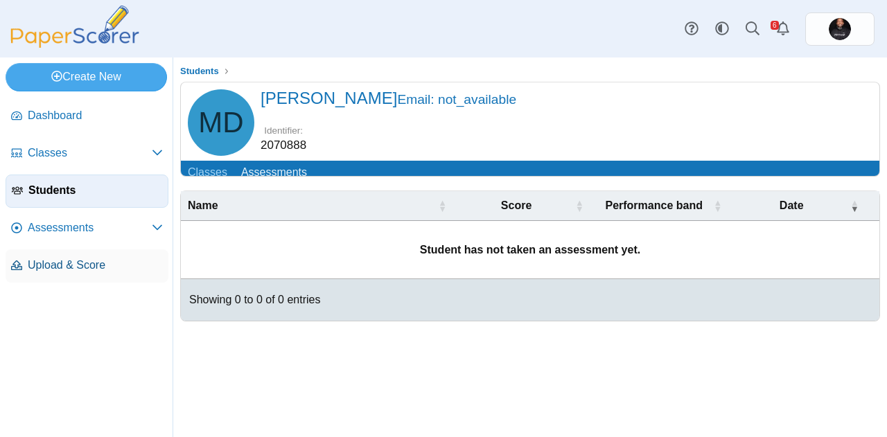
click at [60, 272] on span "Upload & Score" at bounding box center [95, 265] width 135 height 15
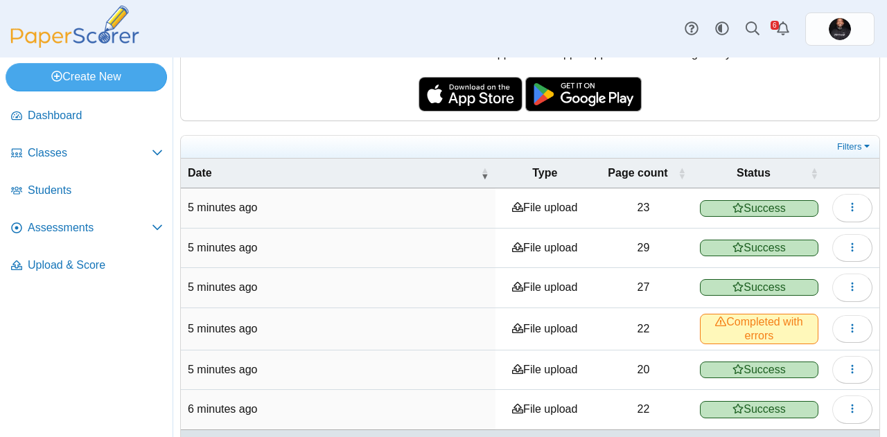
scroll to position [221, 0]
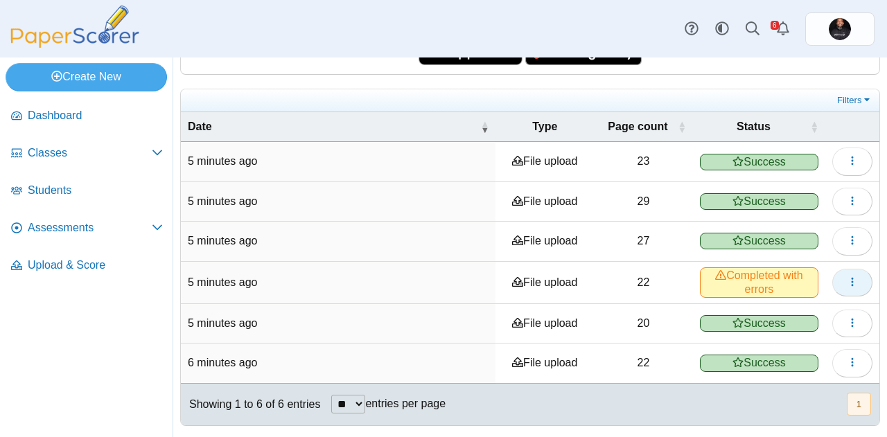
click at [837, 289] on button "button" at bounding box center [852, 283] width 40 height 28
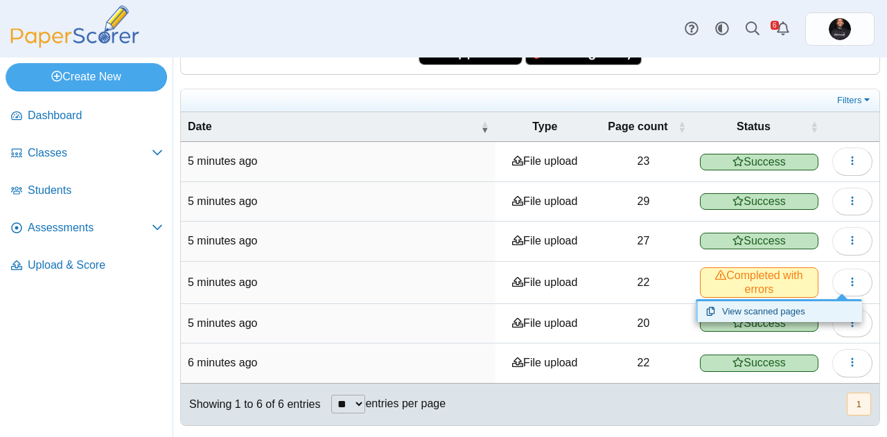
click at [772, 312] on link "View scanned pages" at bounding box center [778, 311] width 166 height 21
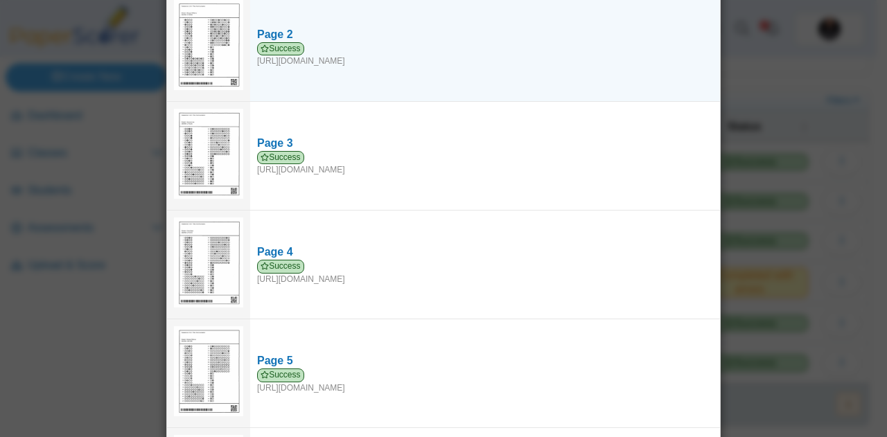
scroll to position [0, 0]
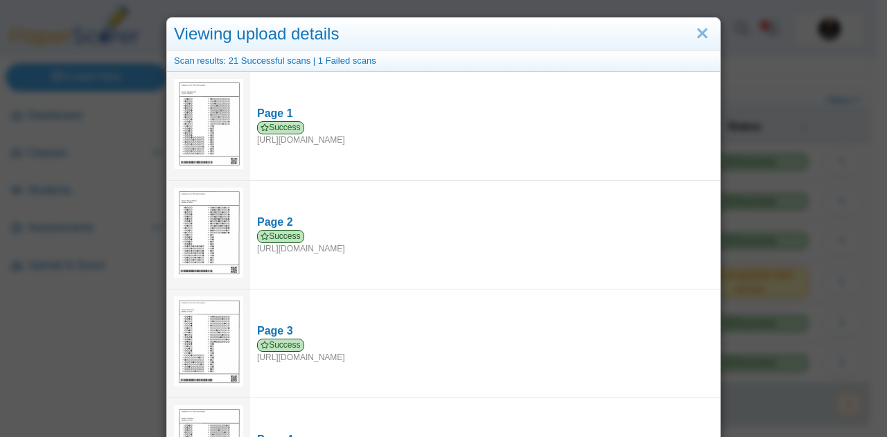
click at [326, 62] on div "Scan results: 21 Successful scans | 1 Failed scans" at bounding box center [443, 61] width 553 height 21
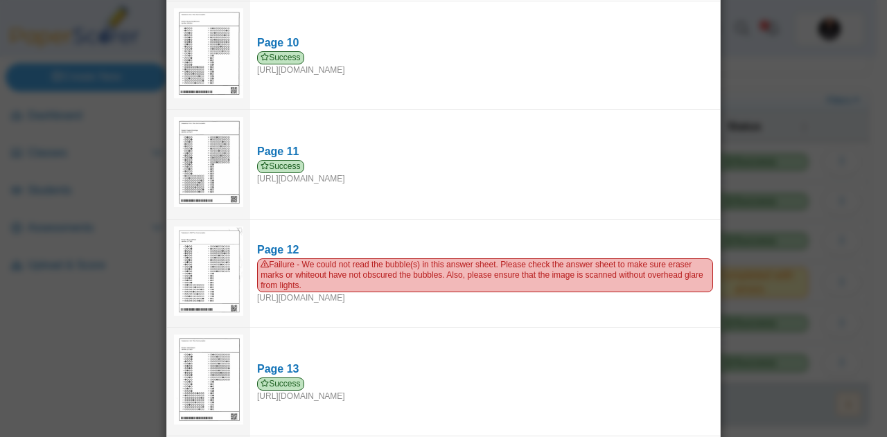
scroll to position [1060, 0]
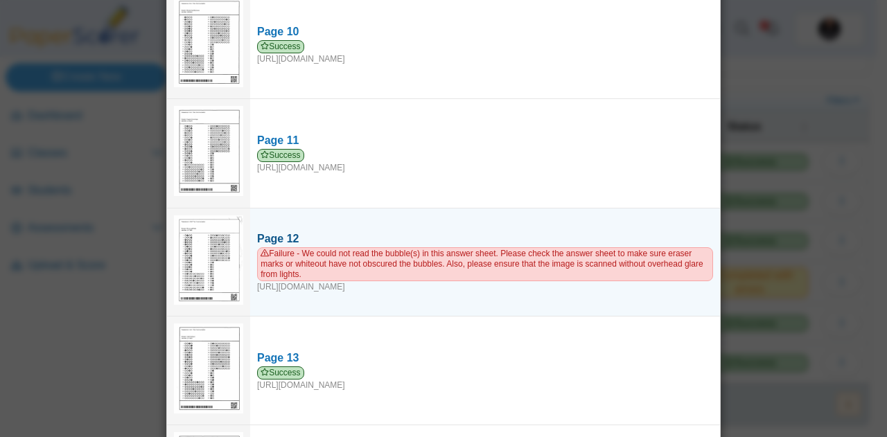
click at [323, 263] on span "Failure - We could not read the bubble(s) in this answer sheet. Please check th…" at bounding box center [485, 264] width 456 height 34
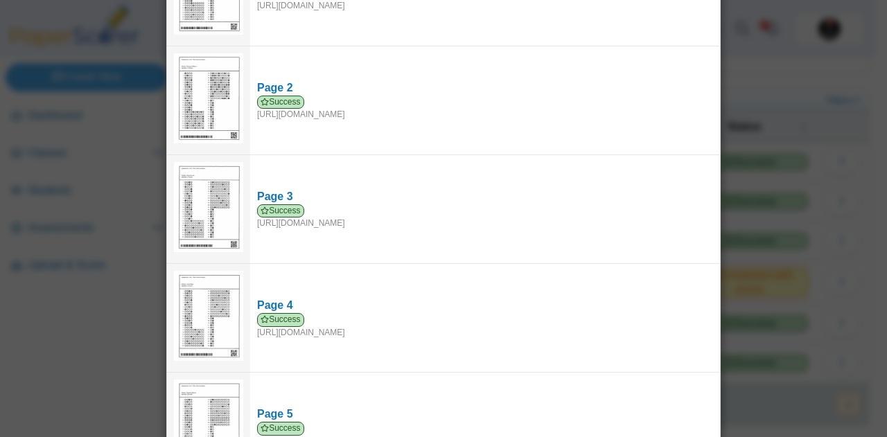
scroll to position [0, 0]
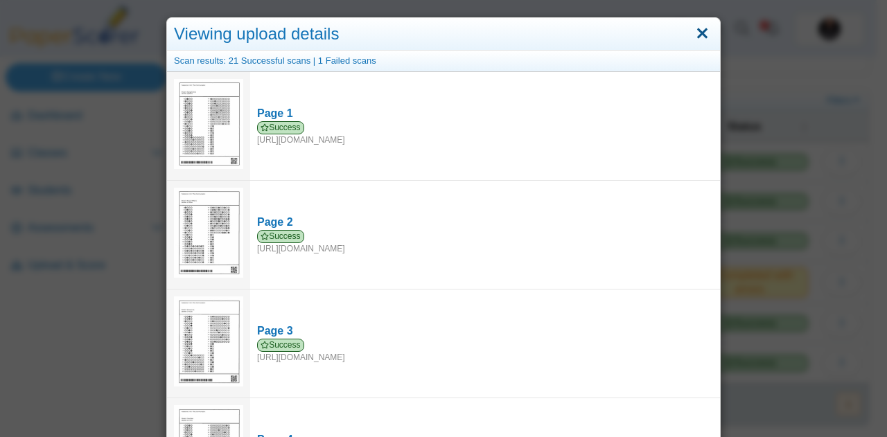
click at [699, 36] on link "Close" at bounding box center [701, 34] width 21 height 24
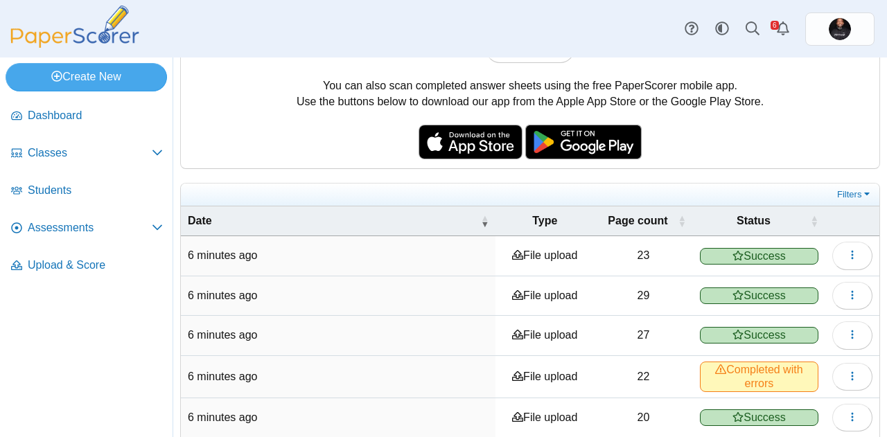
scroll to position [114, 0]
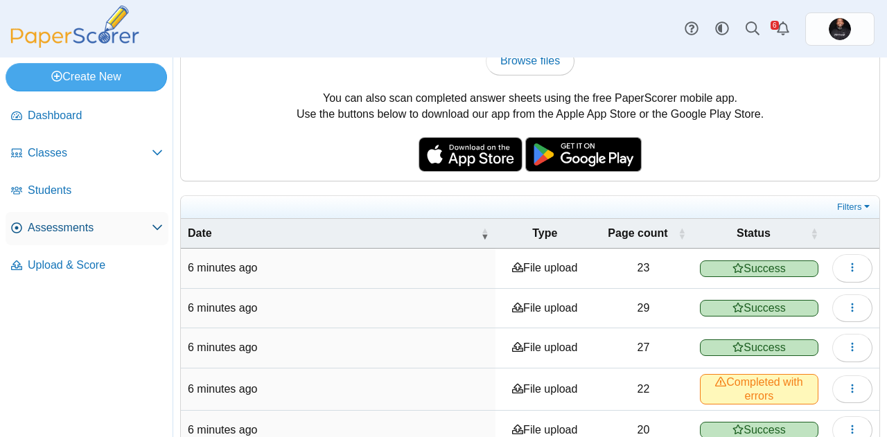
click at [73, 228] on span "Assessments" at bounding box center [90, 227] width 124 height 15
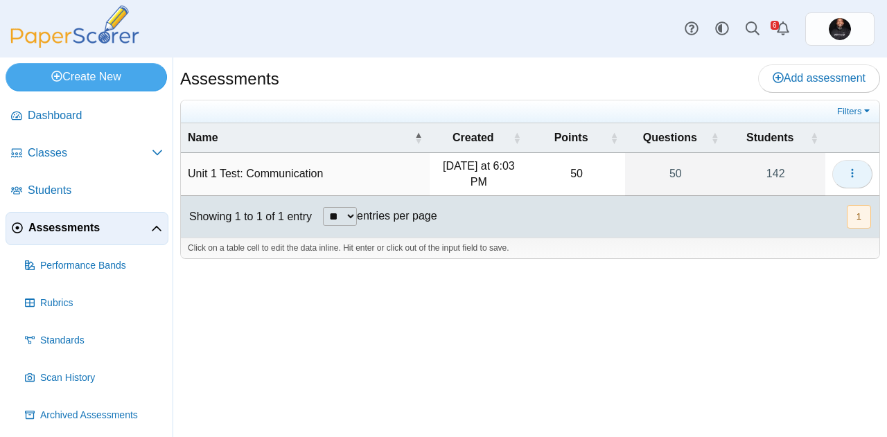
click at [858, 168] on button "button" at bounding box center [852, 174] width 40 height 28
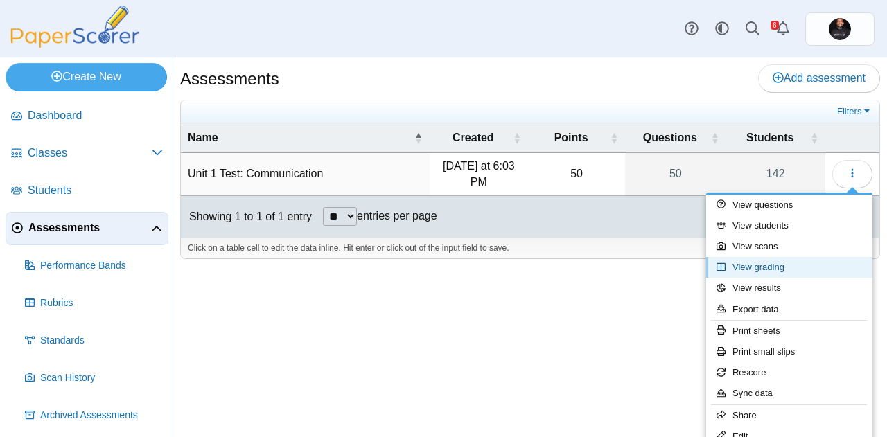
click at [763, 267] on link "View grading" at bounding box center [789, 267] width 166 height 21
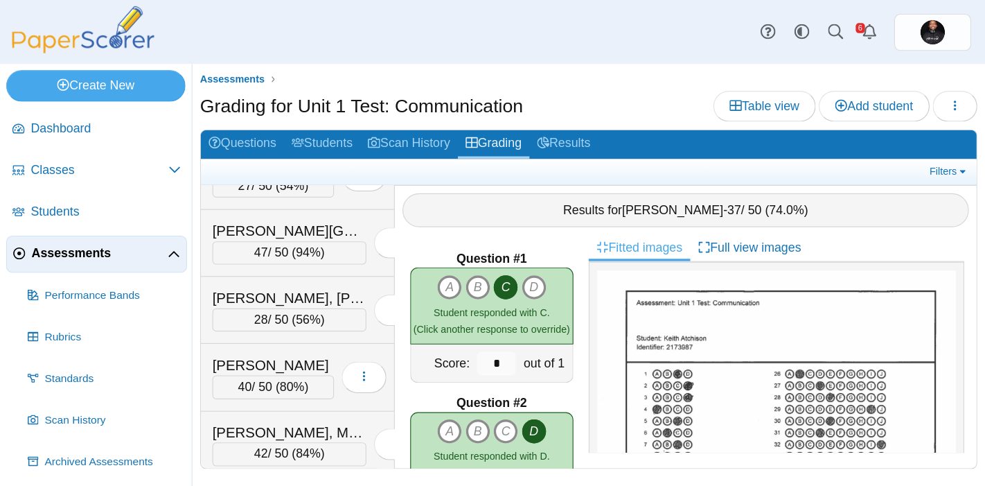
scroll to position [1307, 0]
click at [850, 151] on link "Filters" at bounding box center [854, 155] width 42 height 14
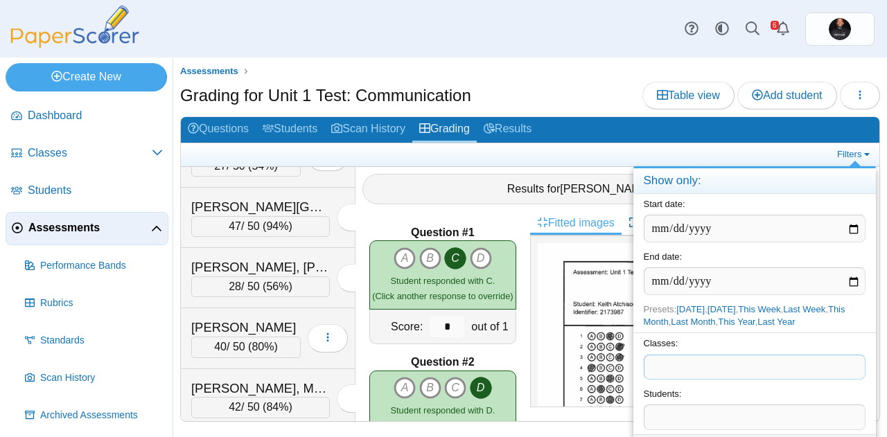
click at [695, 368] on span at bounding box center [754, 367] width 220 height 24
click at [687, 415] on span at bounding box center [754, 417] width 220 height 24
click at [687, 415] on span "**********" at bounding box center [730, 416] width 100 height 10
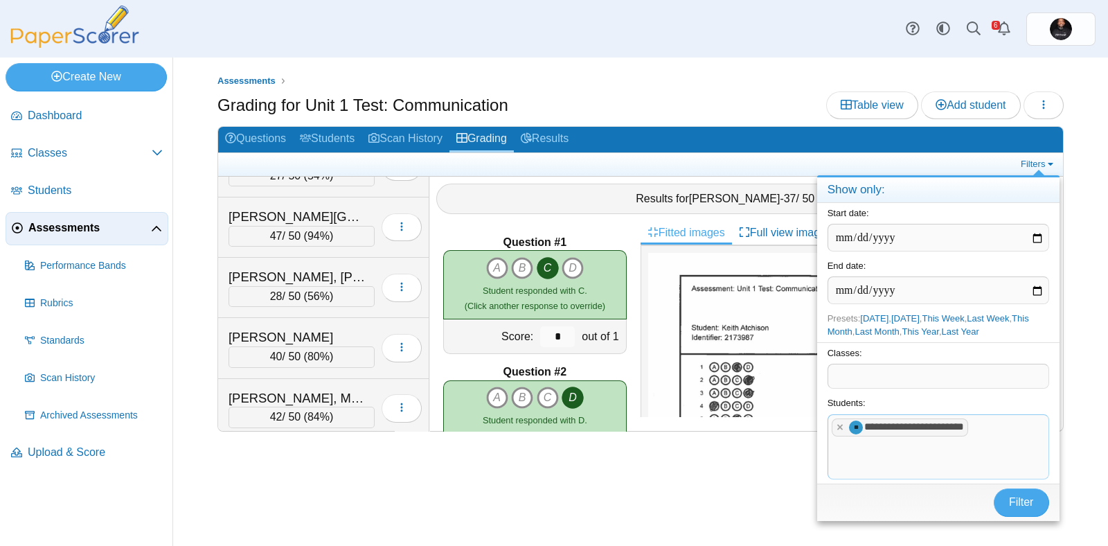
drag, startPoint x: 886, startPoint y: 1, endPoint x: 652, endPoint y: 475, distance: 529.1
click at [652, 436] on div "Assessments Grading for Unit 1 Test: Communication Table view Add student Loadi…" at bounding box center [640, 301] width 935 height 488
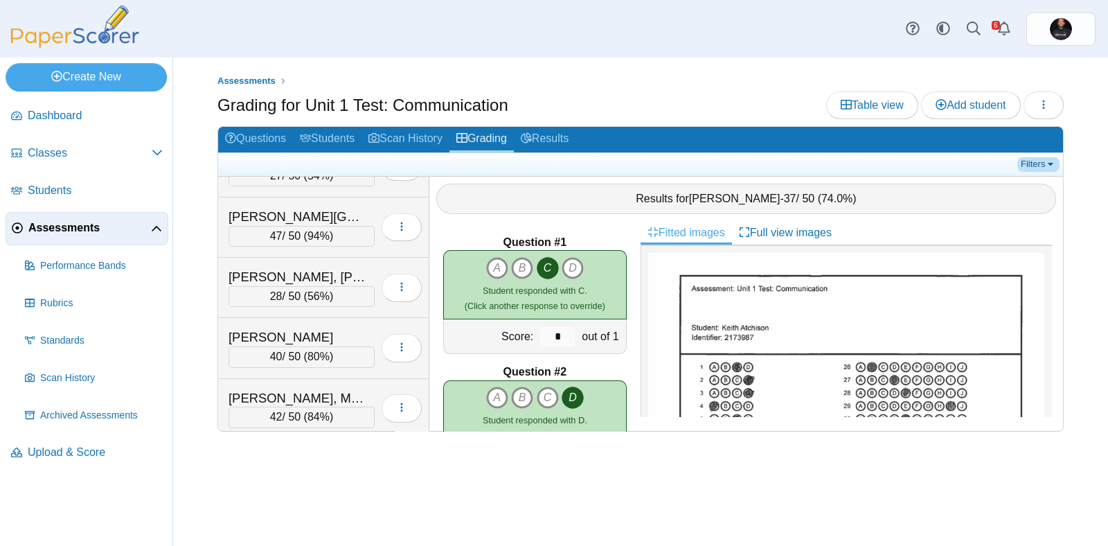
click at [886, 165] on link "Filters" at bounding box center [1039, 164] width 42 height 14
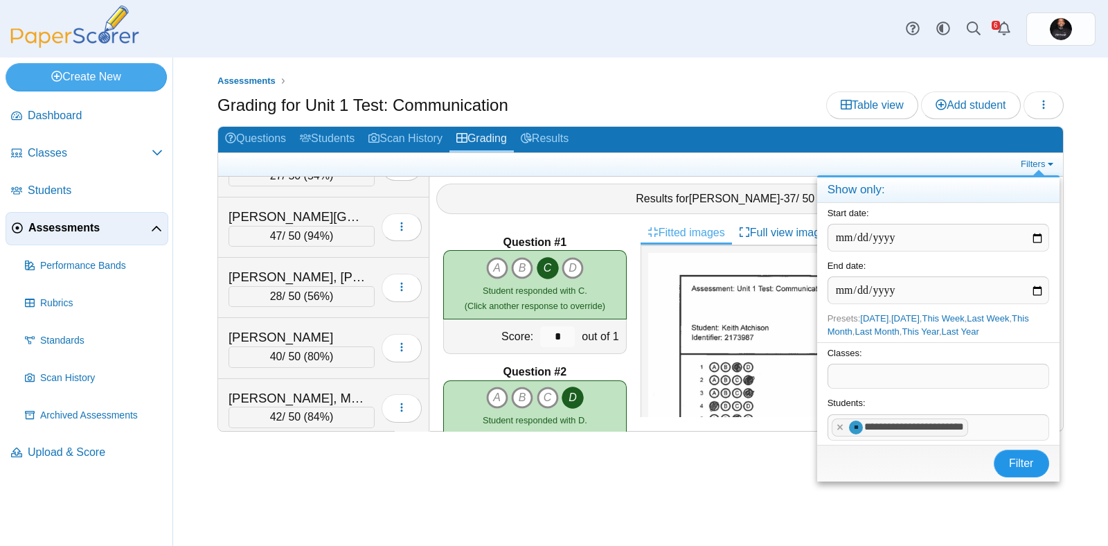
click at [886, 436] on button "Filter" at bounding box center [1021, 464] width 55 height 28
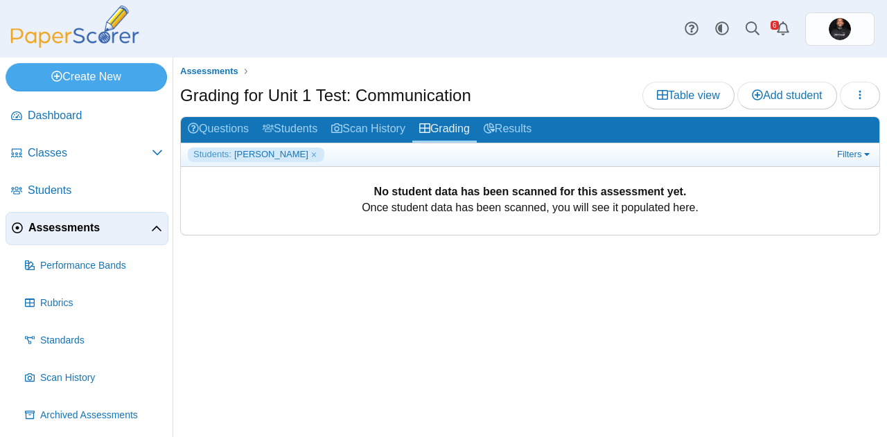
drag, startPoint x: 1042, startPoint y: 10, endPoint x: 506, endPoint y: 332, distance: 625.4
click at [506, 332] on div "Assessments Grading for Unit 1 Test: Communication Table view Add student Loadi…" at bounding box center [529, 247] width 713 height 380
click at [301, 152] on link "Students: [PERSON_NAME]" at bounding box center [256, 155] width 136 height 14
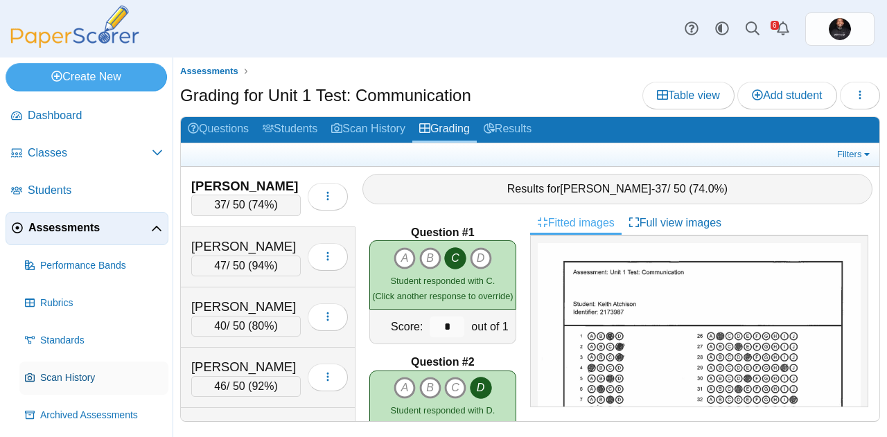
click at [95, 381] on span "Scan History" at bounding box center [101, 378] width 123 height 14
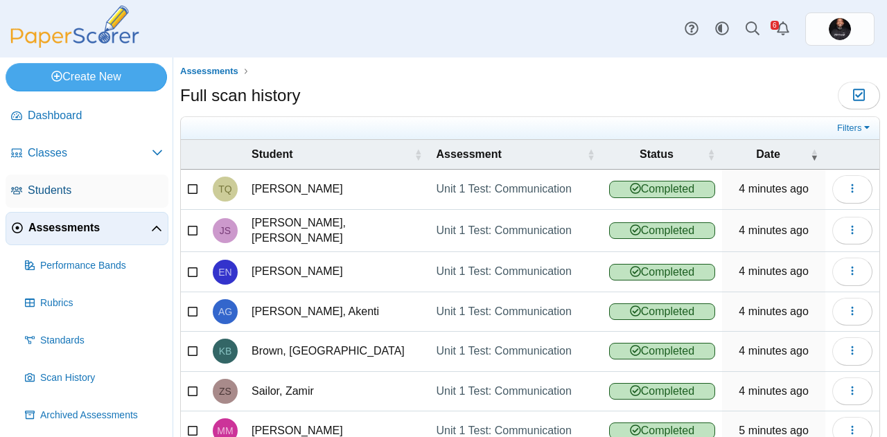
click at [57, 190] on span "Students" at bounding box center [95, 190] width 135 height 15
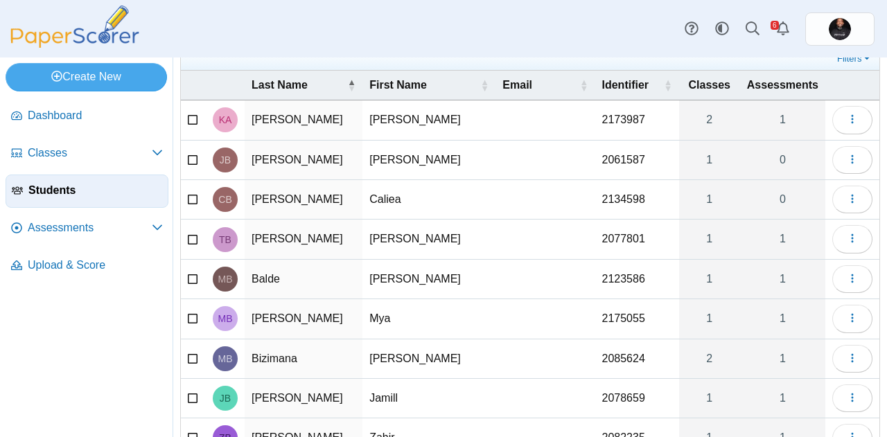
scroll to position [189, 0]
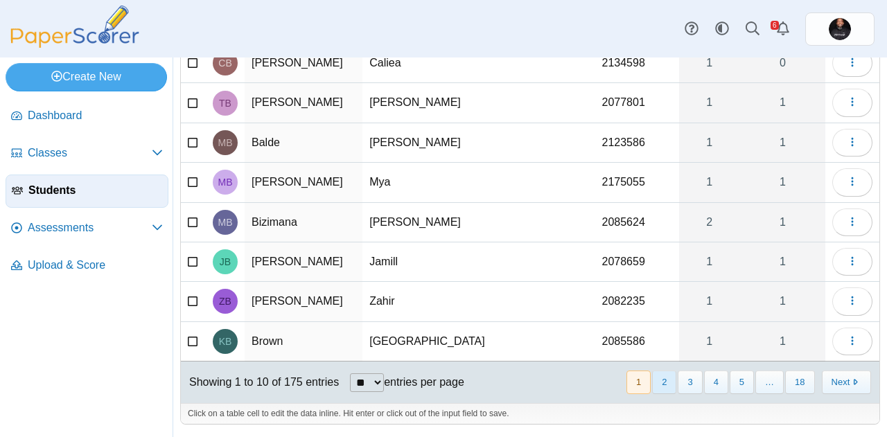
click at [657, 380] on button "2" at bounding box center [664, 382] width 24 height 23
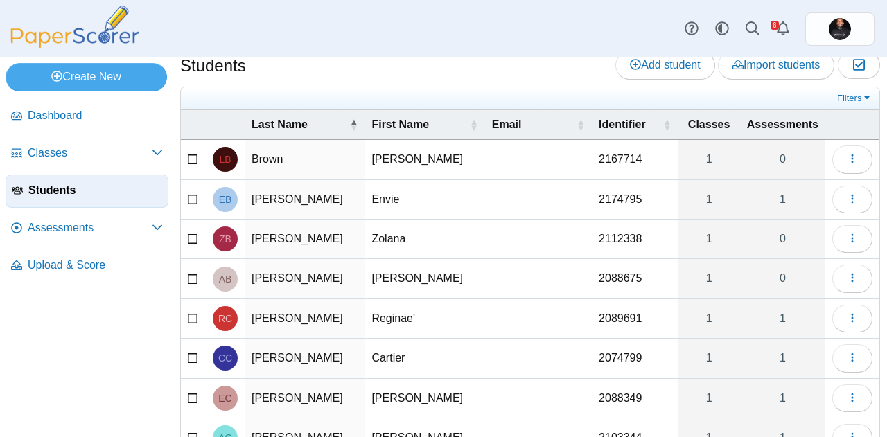
scroll to position [0, 0]
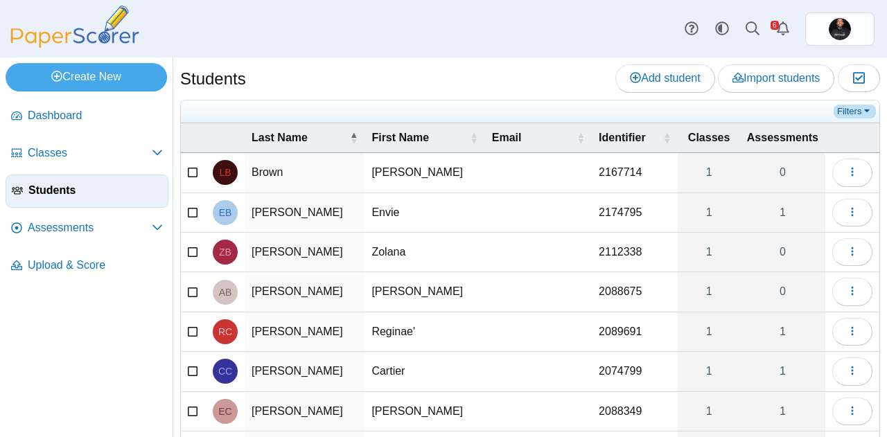
click at [850, 108] on link "Filters" at bounding box center [854, 112] width 42 height 14
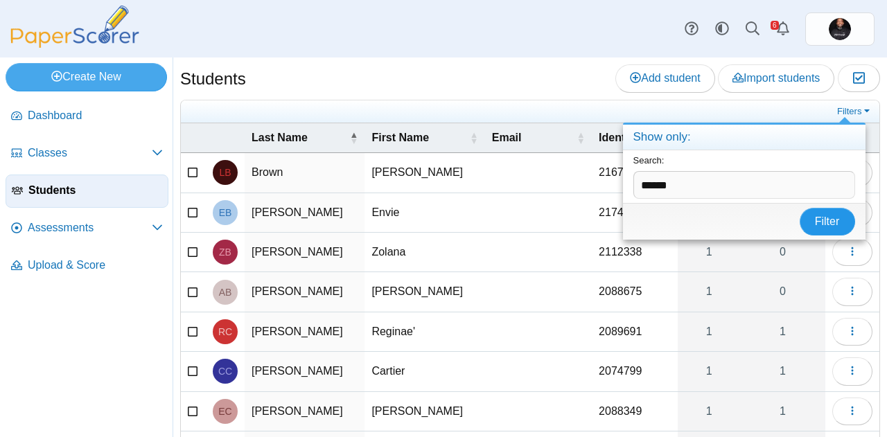
type input "******"
click at [835, 217] on span "Filter" at bounding box center [827, 221] width 25 height 12
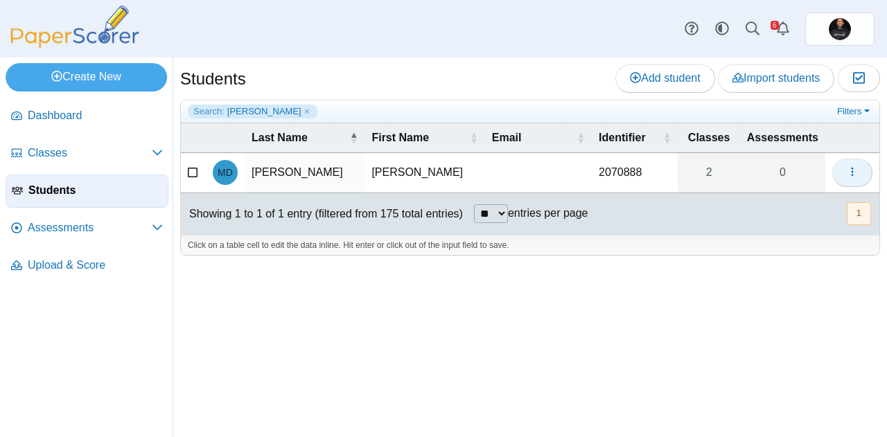
click at [844, 166] on button "button" at bounding box center [852, 173] width 40 height 28
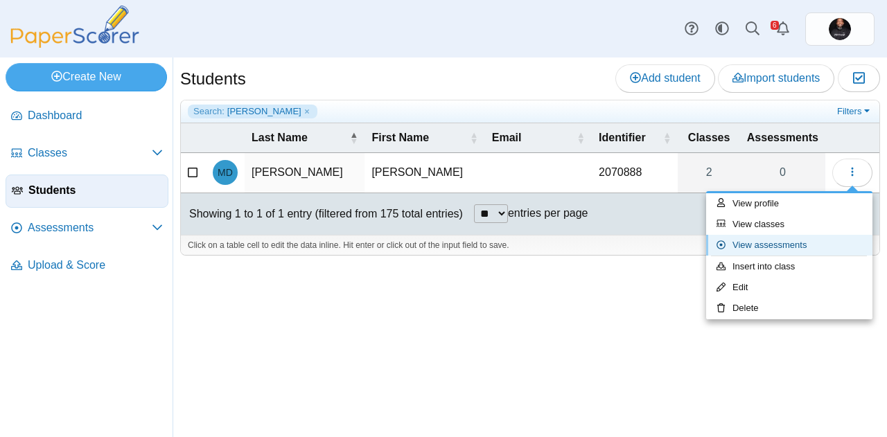
click at [777, 242] on link "View assessments" at bounding box center [789, 245] width 166 height 21
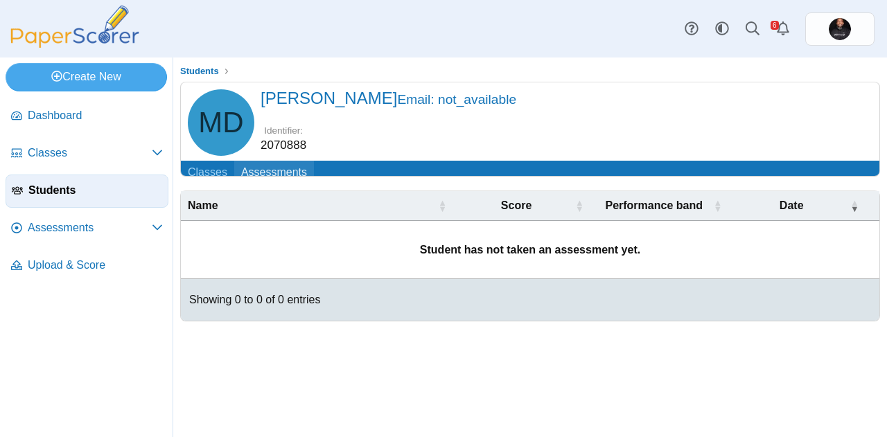
click at [274, 172] on link "Assessments" at bounding box center [274, 174] width 80 height 26
click at [206, 173] on link "Classes" at bounding box center [207, 174] width 53 height 26
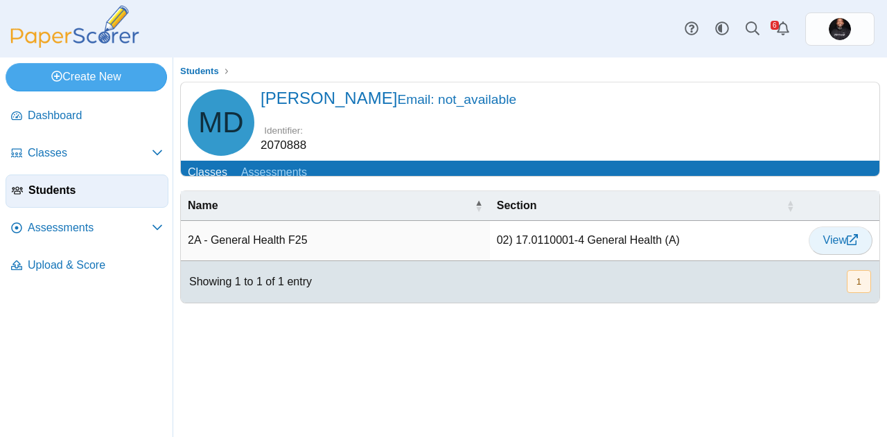
click at [835, 246] on span "View" at bounding box center [840, 240] width 35 height 12
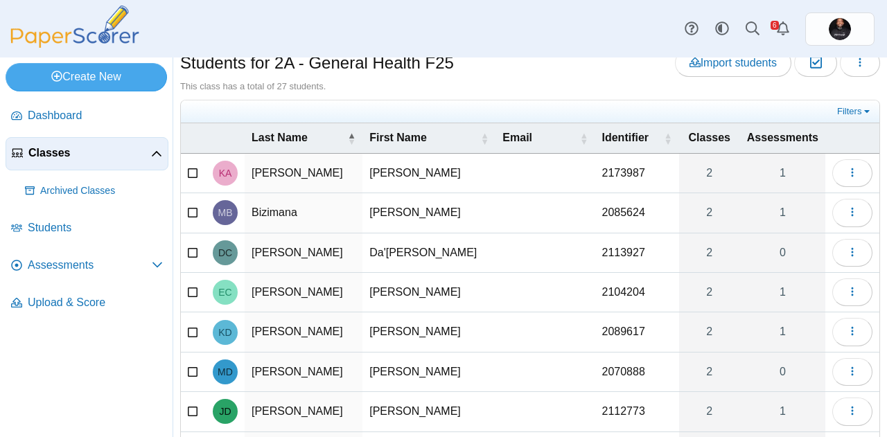
scroll to position [42, 0]
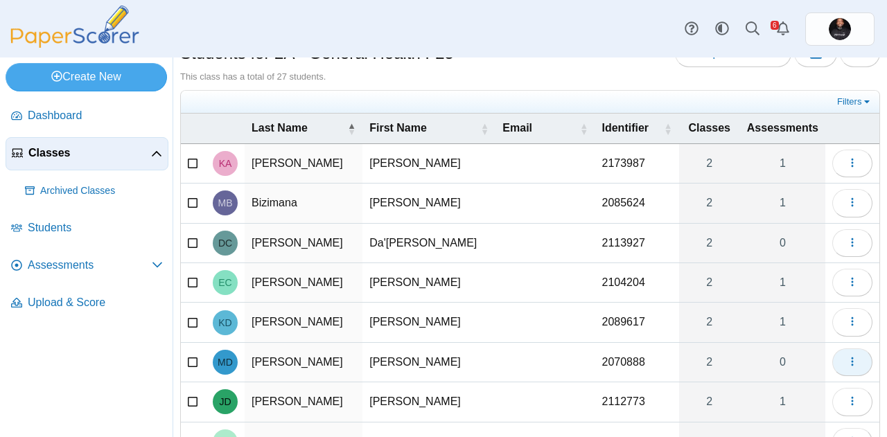
click at [846, 362] on icon "button" at bounding box center [851, 361] width 11 height 11
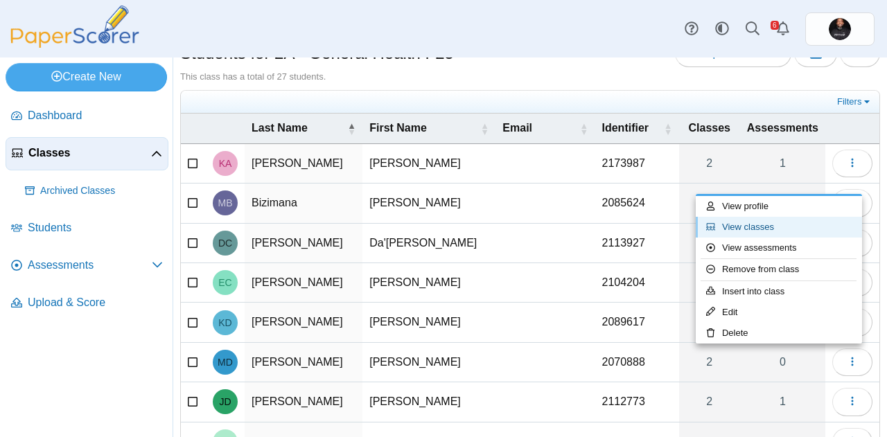
click at [744, 226] on link "View classes" at bounding box center [778, 227] width 166 height 21
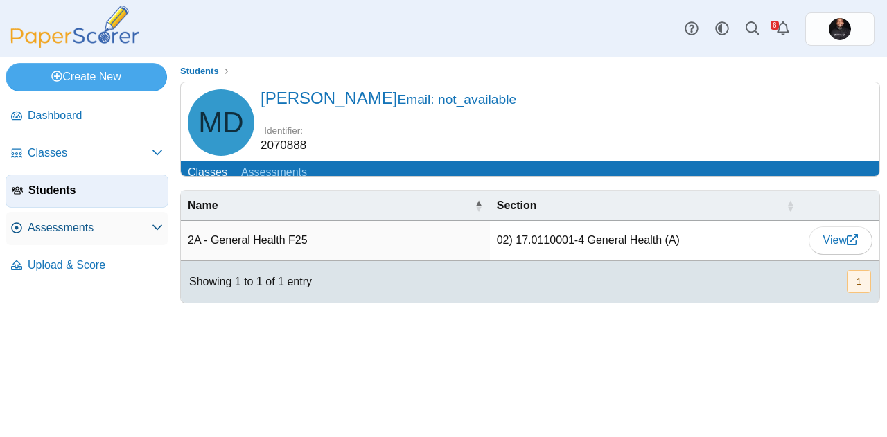
click at [96, 231] on span "Assessments" at bounding box center [90, 227] width 124 height 15
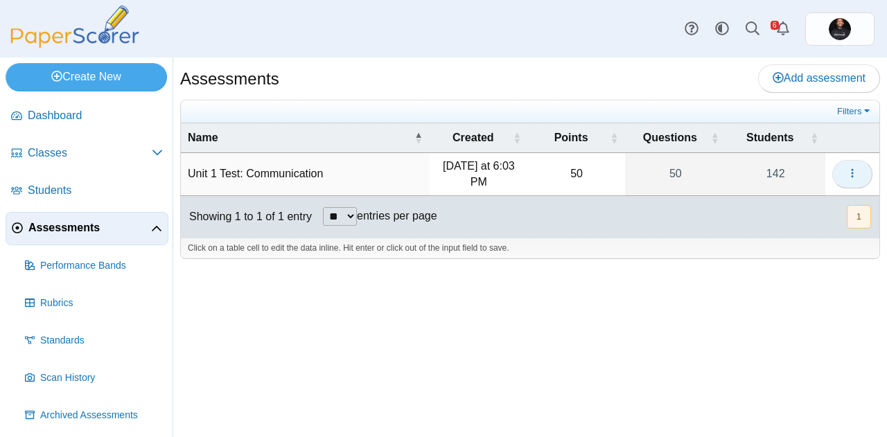
click at [862, 175] on button "button" at bounding box center [852, 174] width 40 height 28
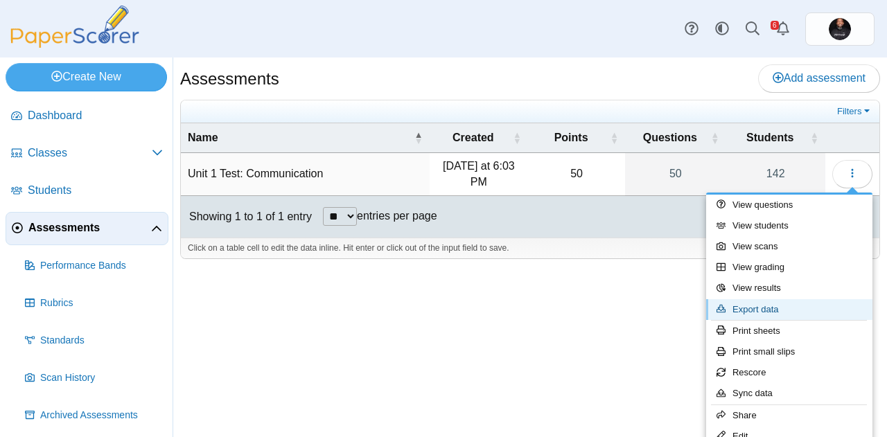
click at [766, 307] on link "Export data" at bounding box center [789, 309] width 166 height 21
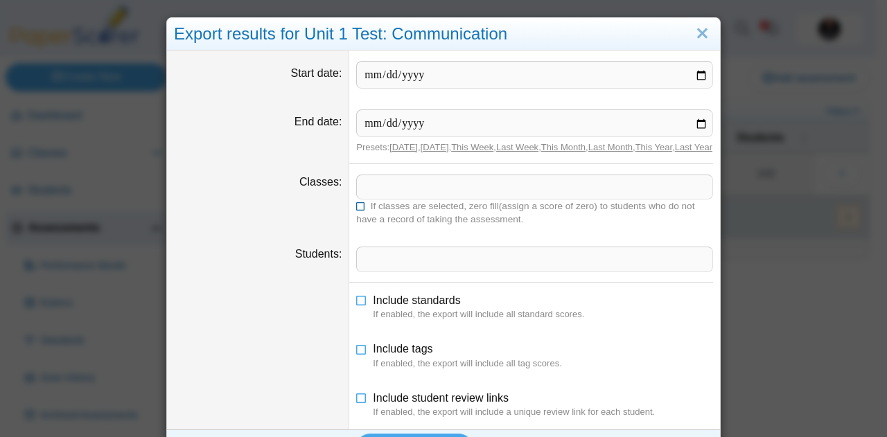
click at [356, 209] on icon at bounding box center [361, 205] width 10 height 8
click at [416, 192] on span at bounding box center [534, 187] width 355 height 24
click at [409, 190] on span at bounding box center [534, 187] width 355 height 24
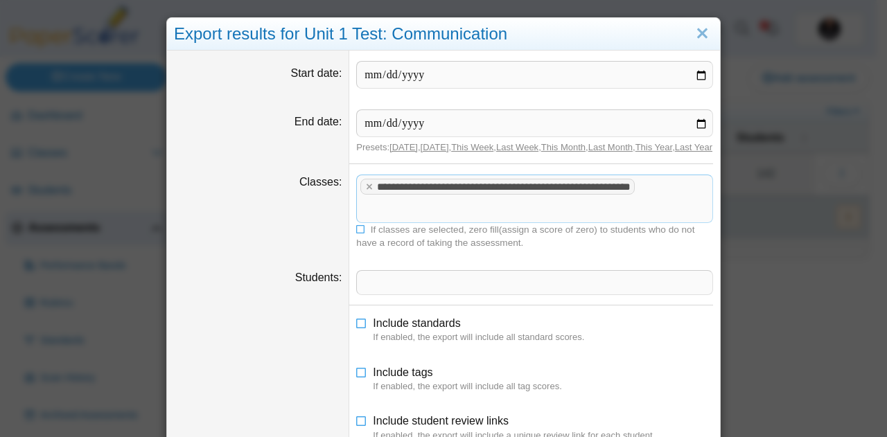
click at [423, 222] on span at bounding box center [534, 210] width 355 height 24
click at [363, 191] on x "remove tag" at bounding box center [369, 186] width 12 height 9
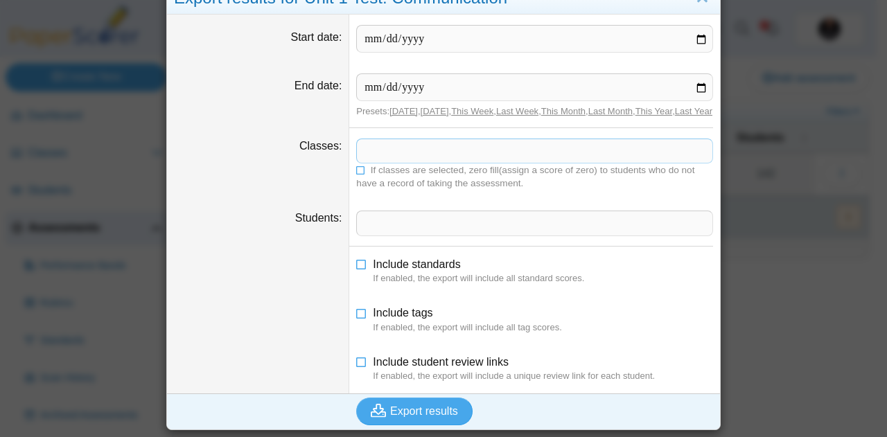
scroll to position [48, 0]
click at [408, 411] on span "Export results" at bounding box center [424, 411] width 68 height 12
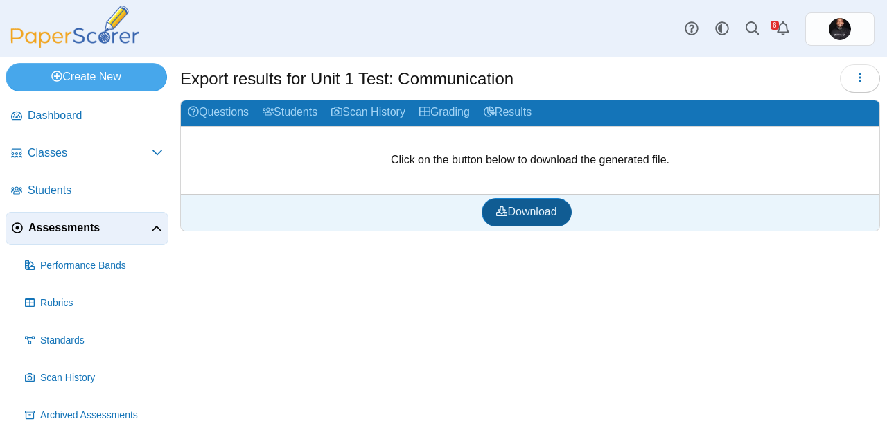
click at [521, 217] on span "Download" at bounding box center [526, 212] width 60 height 12
click at [512, 110] on link "Results" at bounding box center [508, 113] width 62 height 26
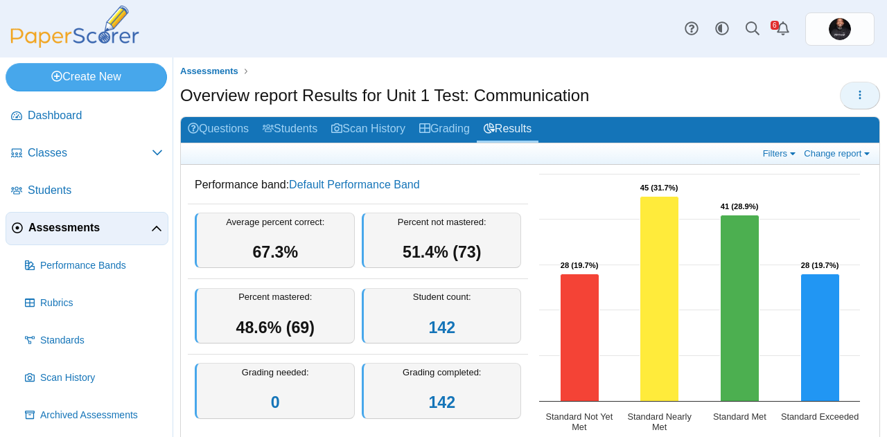
click at [842, 97] on button "button" at bounding box center [860, 96] width 40 height 28
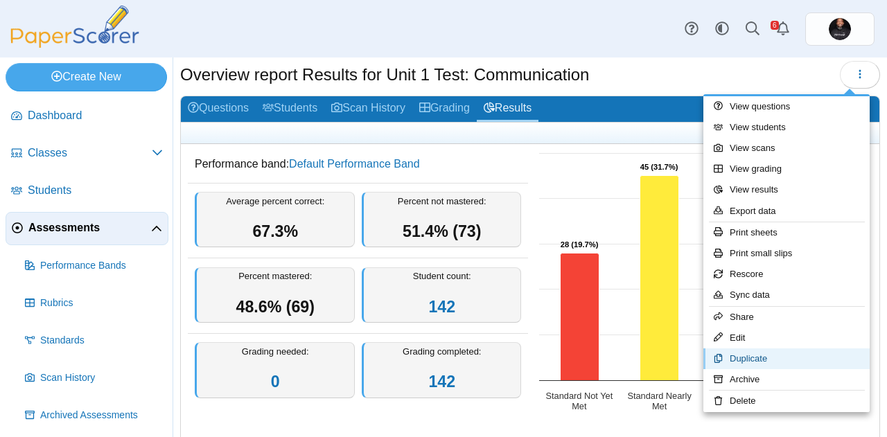
scroll to position [21, 0]
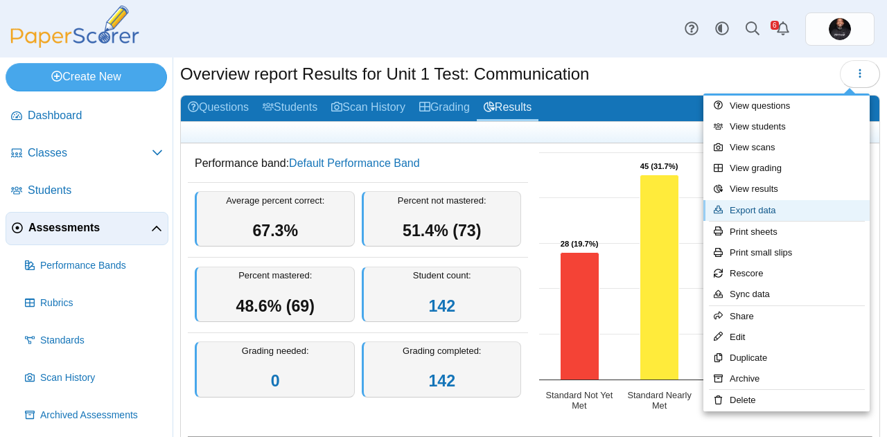
click at [752, 210] on link "Export data" at bounding box center [786, 210] width 166 height 21
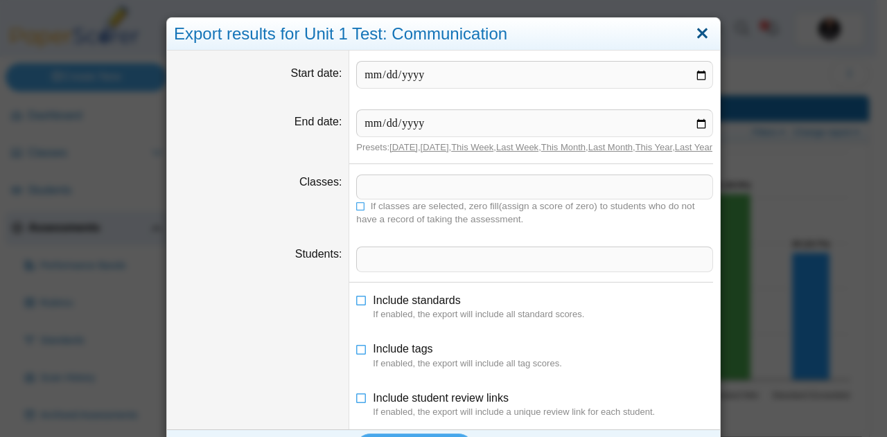
click at [695, 38] on link "Close" at bounding box center [701, 34] width 21 height 24
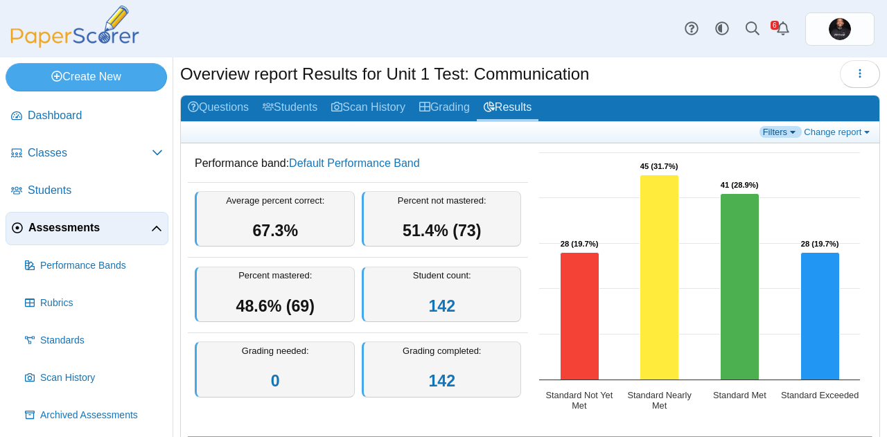
click at [774, 133] on link "Filters" at bounding box center [780, 132] width 42 height 12
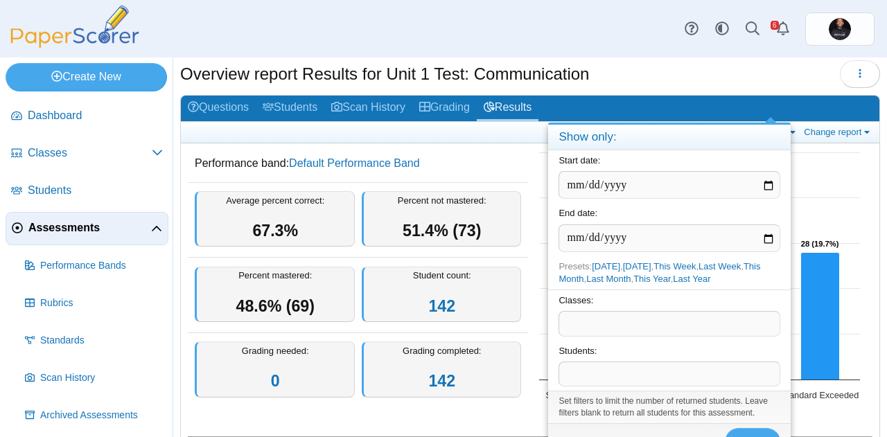
click at [618, 326] on span at bounding box center [669, 324] width 220 height 24
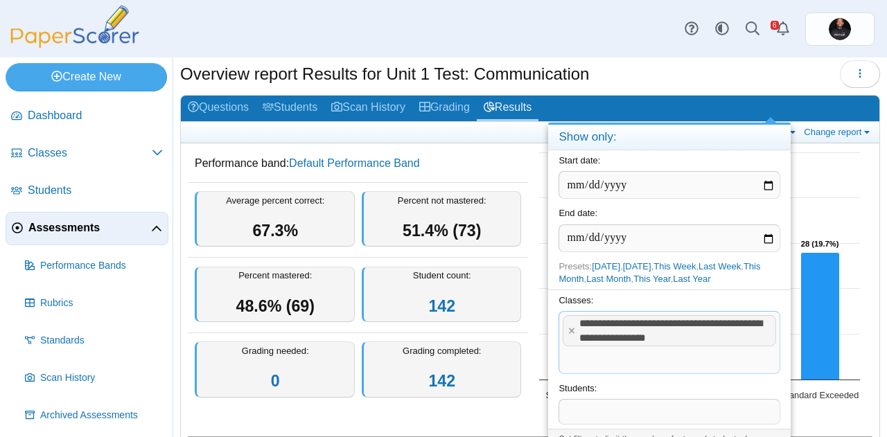
scroll to position [62, 0]
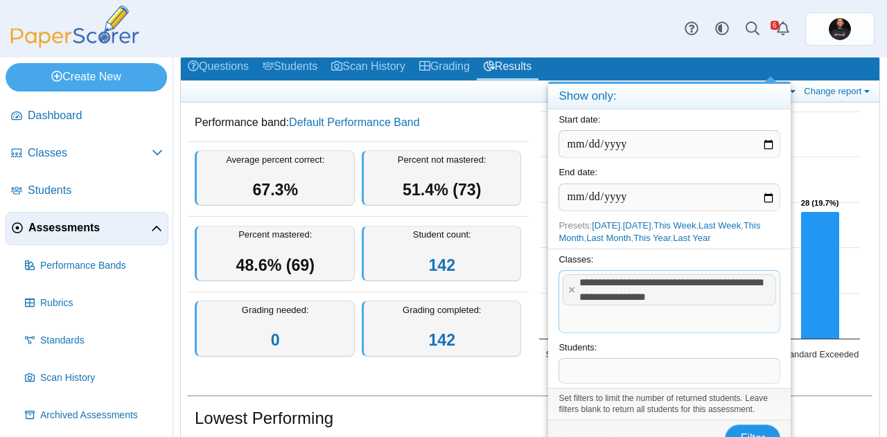
click at [742, 431] on button "Filter" at bounding box center [752, 439] width 55 height 28
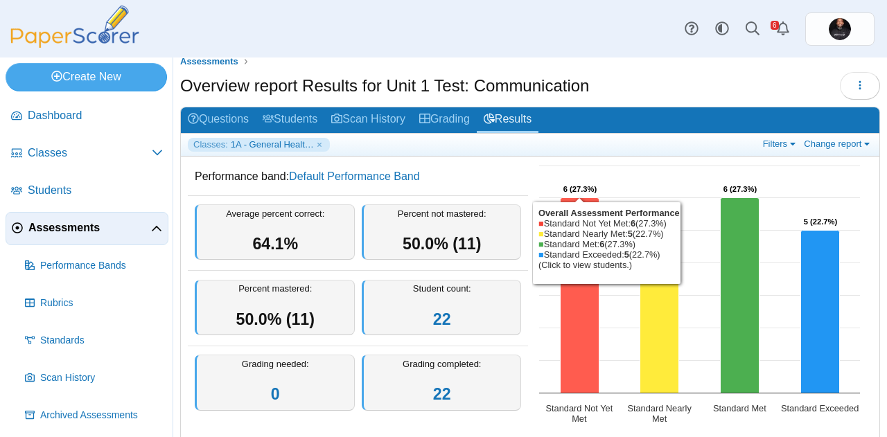
scroll to position [10, 0]
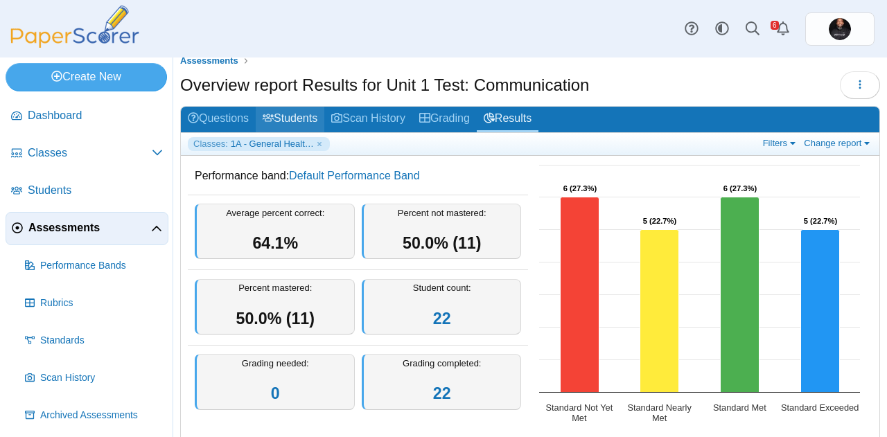
click at [295, 116] on link "Students" at bounding box center [290, 120] width 69 height 26
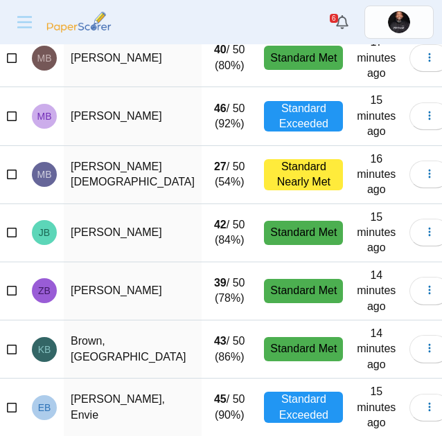
scroll to position [310, 0]
